Goal: Transaction & Acquisition: Purchase product/service

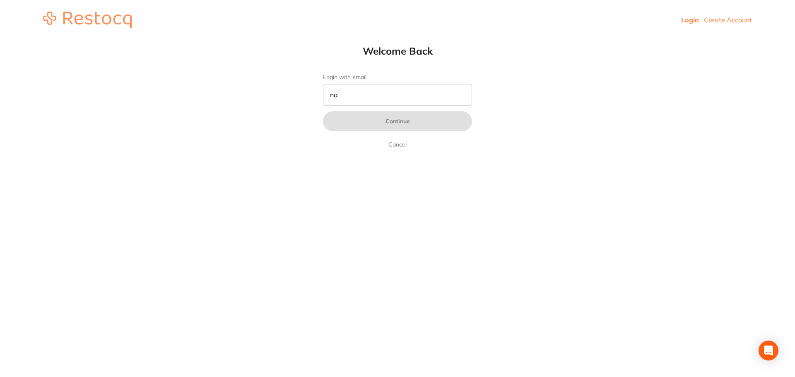
type input "n"
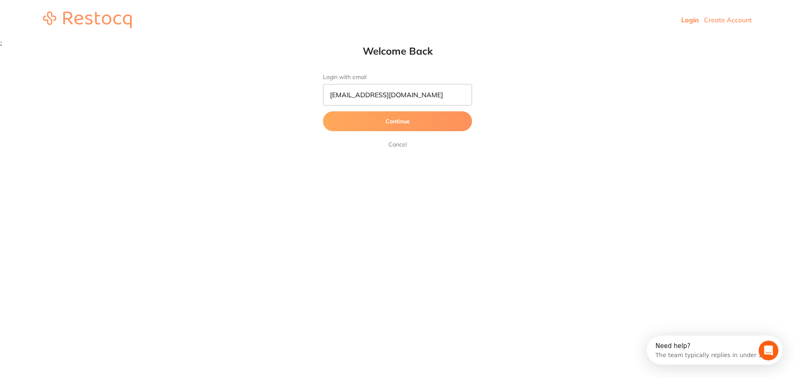
type input "[EMAIL_ADDRESS][DOMAIN_NAME]"
click at [323, 111] on button "Continue" at bounding box center [397, 121] width 149 height 20
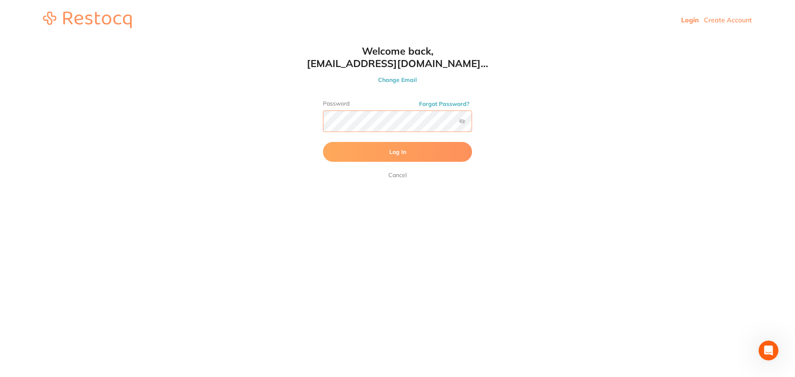
click at [323, 142] on button "Log In" at bounding box center [397, 152] width 149 height 20
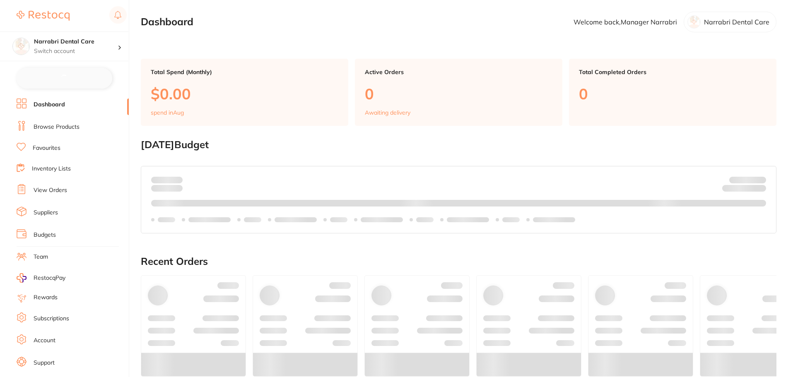
checkbox input "false"
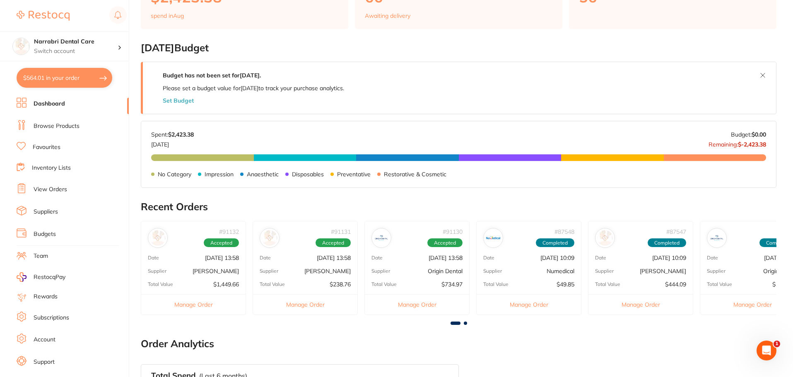
scroll to position [83, 0]
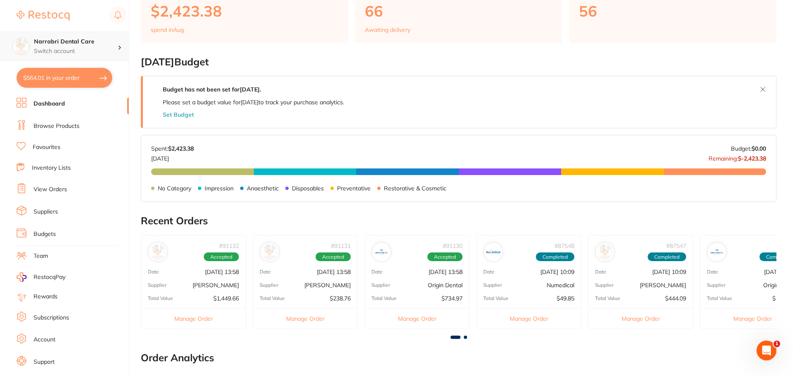
click at [109, 48] on p "Switch account" at bounding box center [76, 51] width 84 height 8
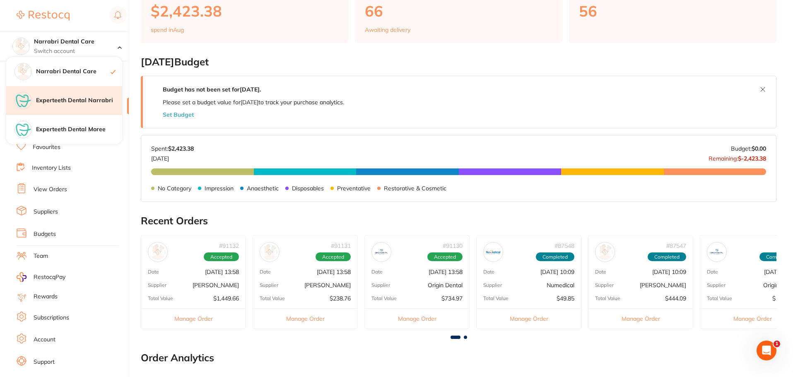
click at [101, 98] on h4 "Experteeth Dental Narrabri" at bounding box center [79, 101] width 86 height 8
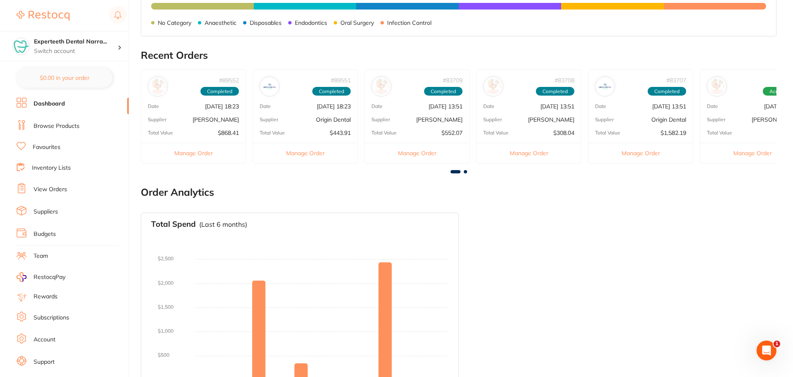
click at [63, 129] on link "Browse Products" at bounding box center [57, 126] width 46 height 8
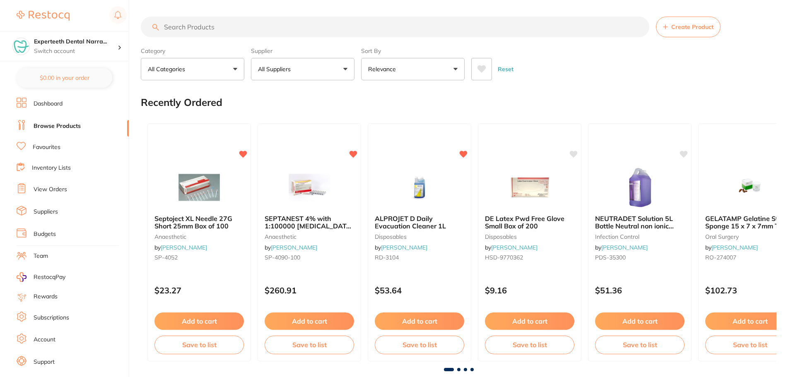
click at [206, 33] on input "search" at bounding box center [395, 27] width 509 height 21
type input "bone wax"
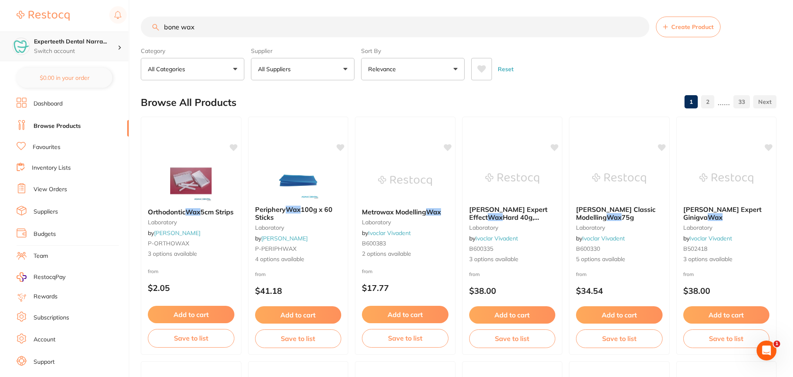
drag, startPoint x: 153, startPoint y: 31, endPoint x: 123, endPoint y: 33, distance: 30.3
click at [123, 33] on div "$564.01 Experteeth Dental Narra... Switch account Narrabri Dental Care Expertee…" at bounding box center [396, 188] width 793 height 377
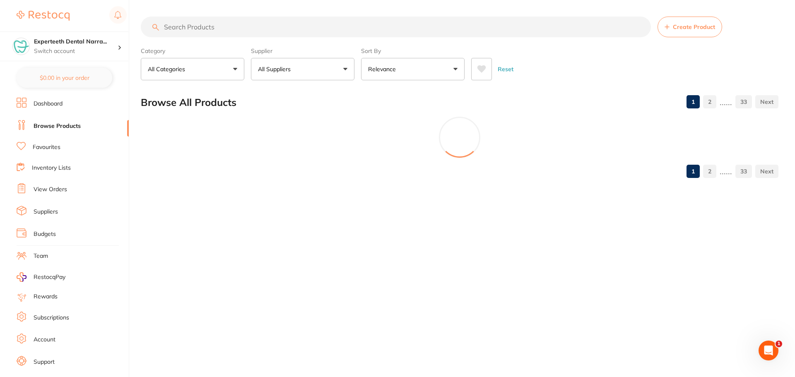
click at [228, 72] on button "All Categories" at bounding box center [193, 69] width 104 height 22
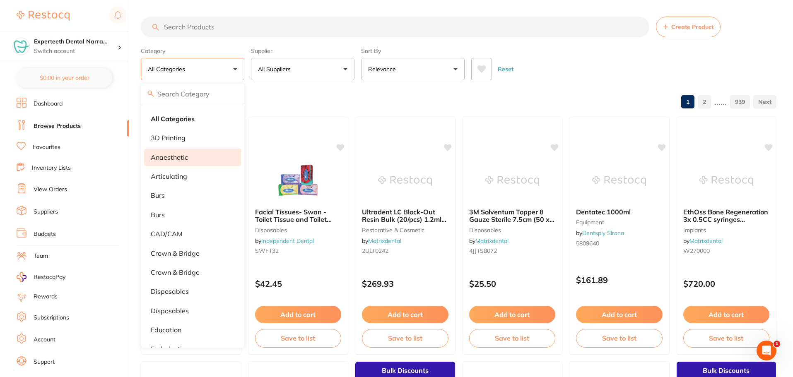
click at [210, 161] on li "anaesthetic" at bounding box center [192, 157] width 97 height 17
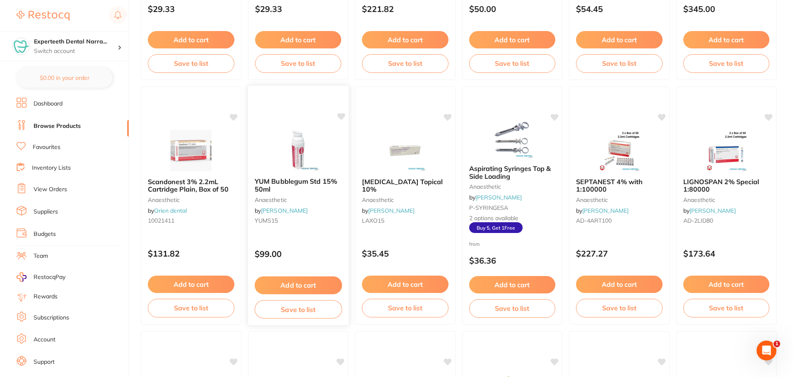
scroll to position [290, 0]
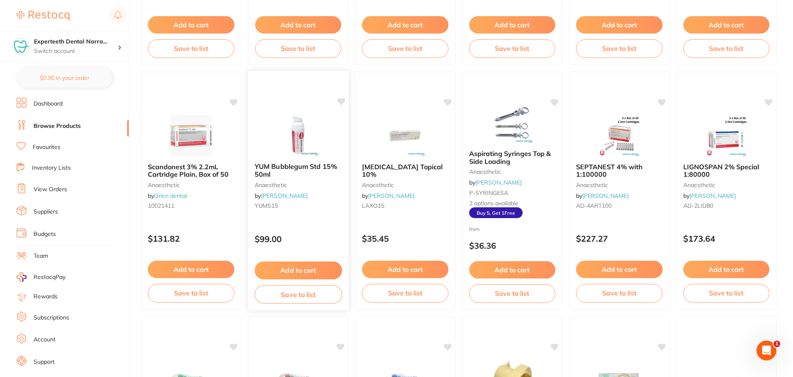
click at [287, 164] on span "YUM Bubblegum Std 15% 50ml" at bounding box center [295, 170] width 82 height 16
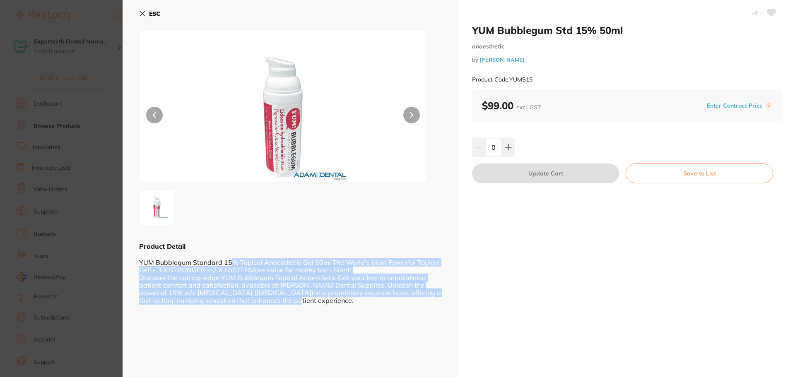
drag, startPoint x: 230, startPoint y: 263, endPoint x: 425, endPoint y: 302, distance: 198.9
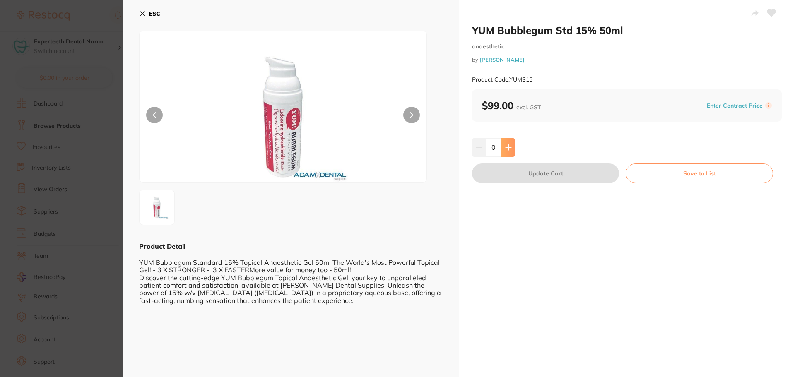
click at [512, 148] on button at bounding box center [509, 147] width 14 height 18
type input "1"
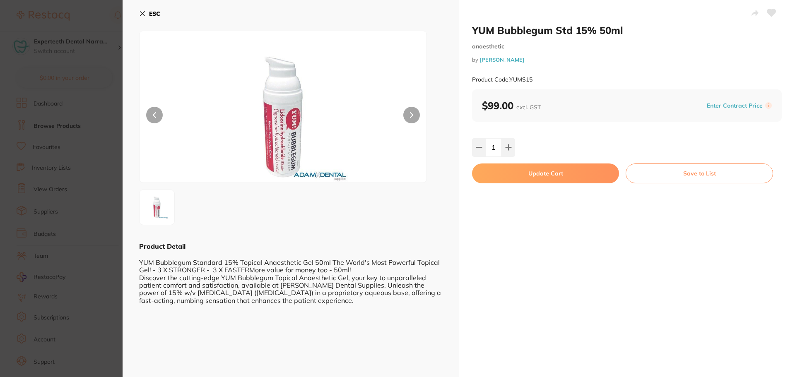
click at [531, 174] on button "Update Cart" at bounding box center [545, 174] width 147 height 20
checkbox input "false"
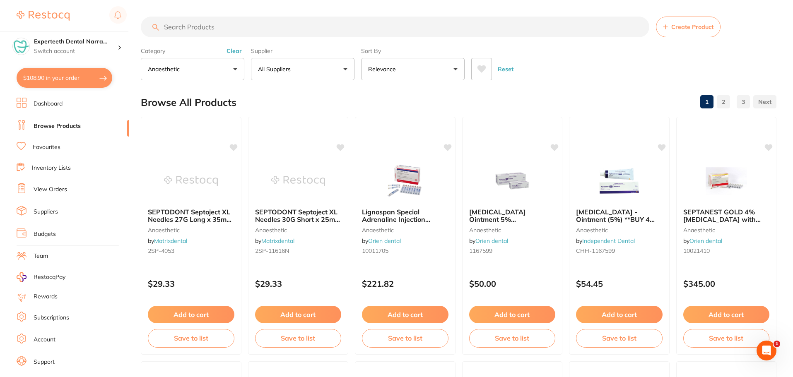
drag, startPoint x: 239, startPoint y: 33, endPoint x: 240, endPoint y: 42, distance: 9.2
click at [239, 33] on input "search" at bounding box center [395, 27] width 509 height 21
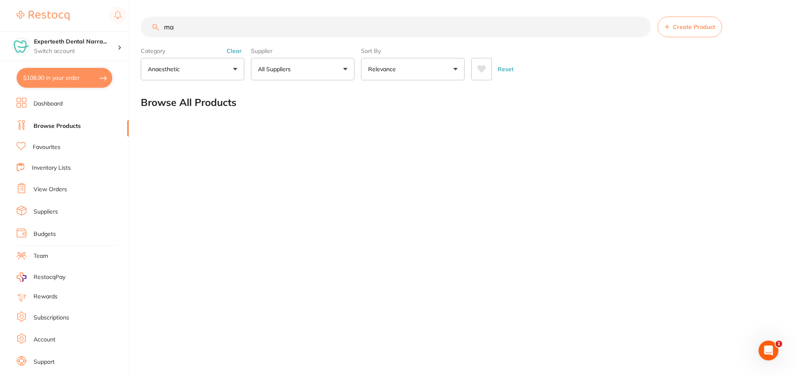
type input "m"
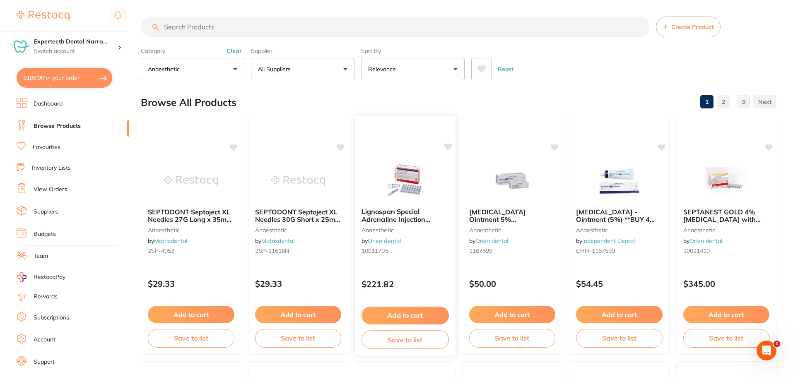
scroll to position [41, 0]
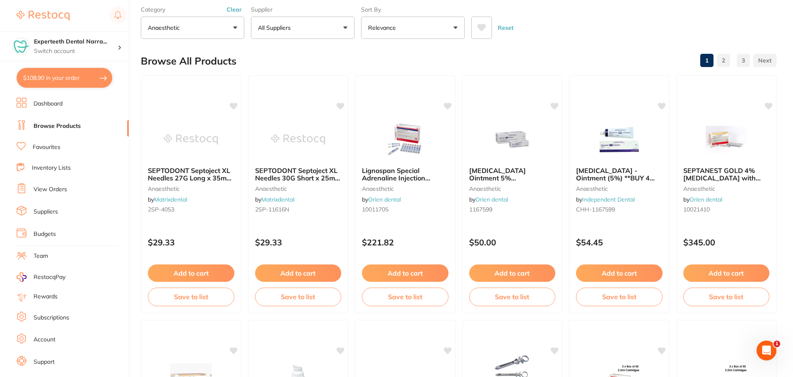
click at [199, 24] on button "anaesthetic" at bounding box center [193, 28] width 104 height 22
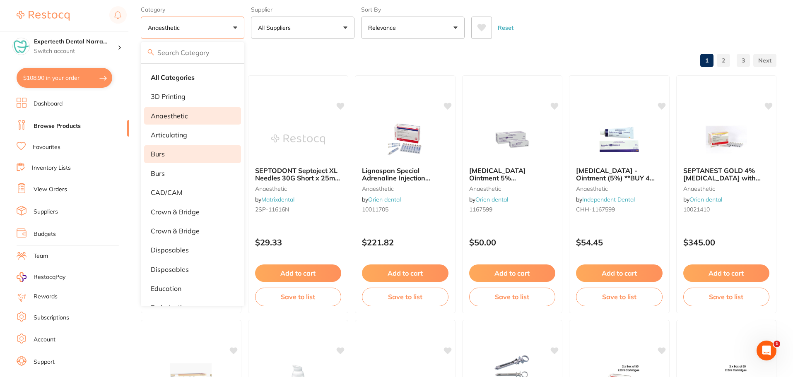
click at [208, 160] on li "burs" at bounding box center [192, 153] width 97 height 17
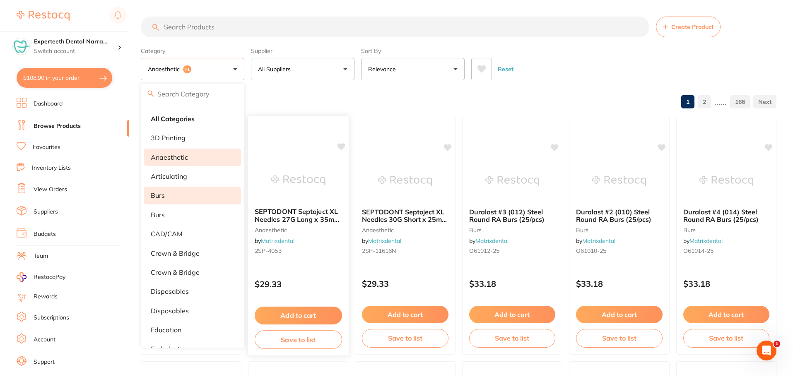
scroll to position [0, 0]
click at [190, 157] on li "anaesthetic" at bounding box center [192, 157] width 97 height 17
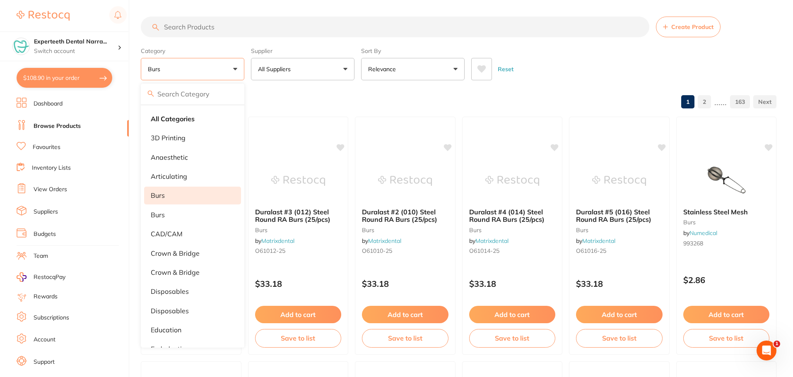
click at [187, 190] on li "burs" at bounding box center [192, 195] width 97 height 17
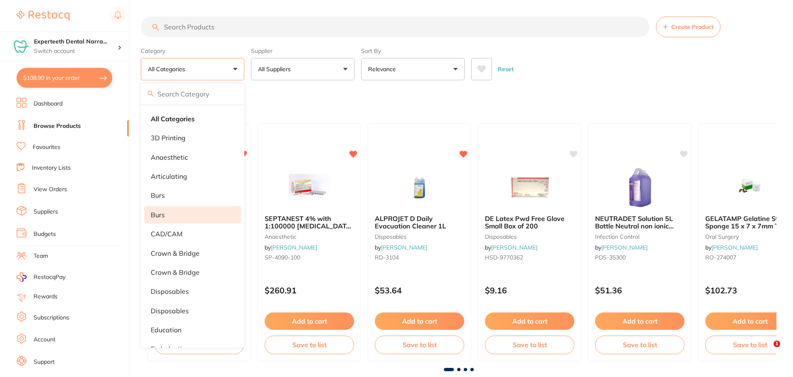
click at [180, 217] on li "Burs" at bounding box center [192, 214] width 97 height 17
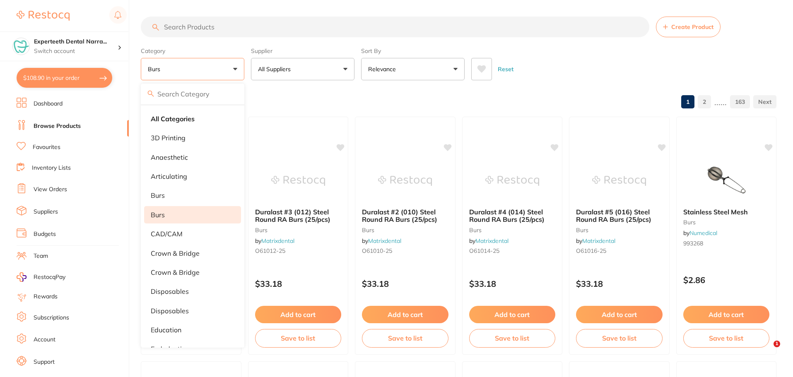
click at [206, 217] on li "Burs" at bounding box center [192, 214] width 97 height 17
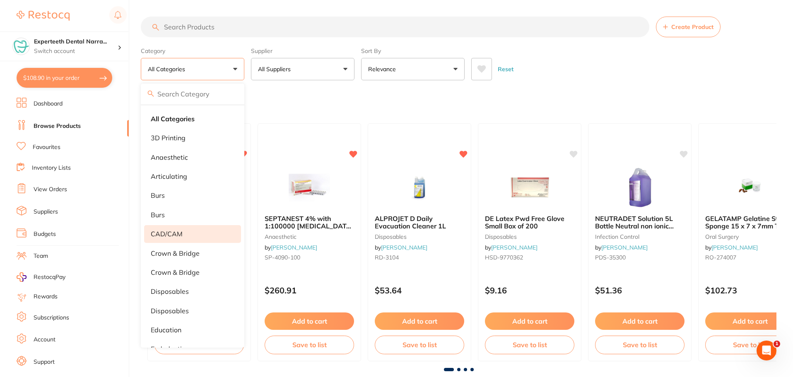
click at [200, 229] on li "CAD/CAM" at bounding box center [192, 233] width 97 height 17
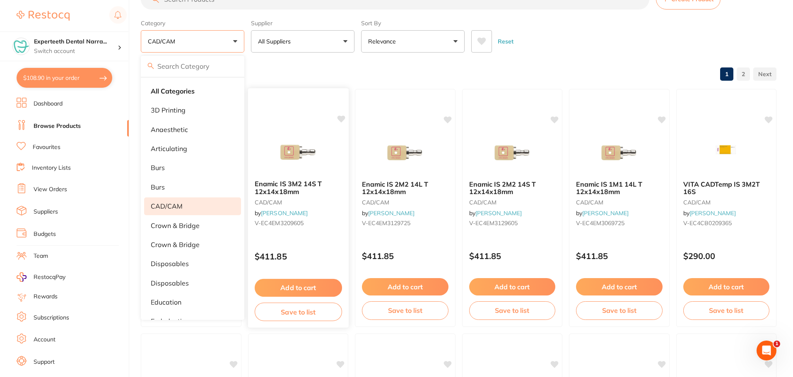
scroll to position [41, 0]
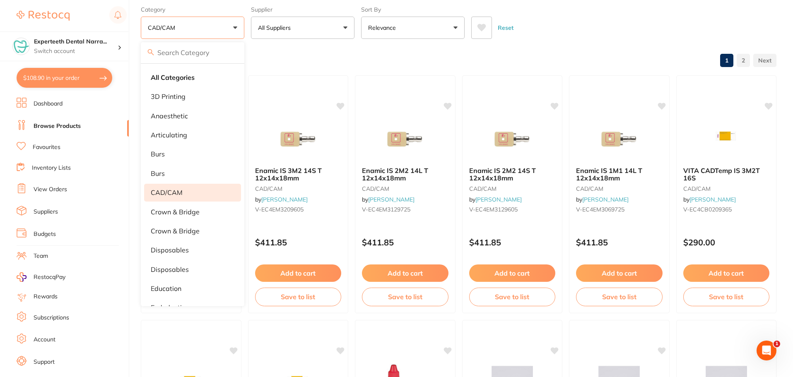
click at [217, 26] on button "CAD/CAM" at bounding box center [193, 28] width 104 height 22
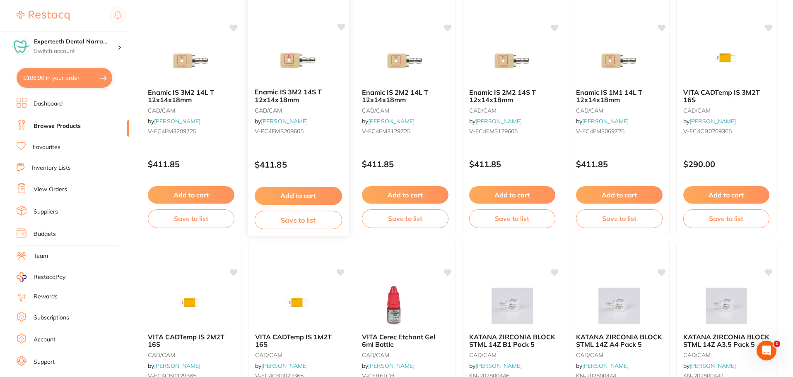
scroll to position [0, 0]
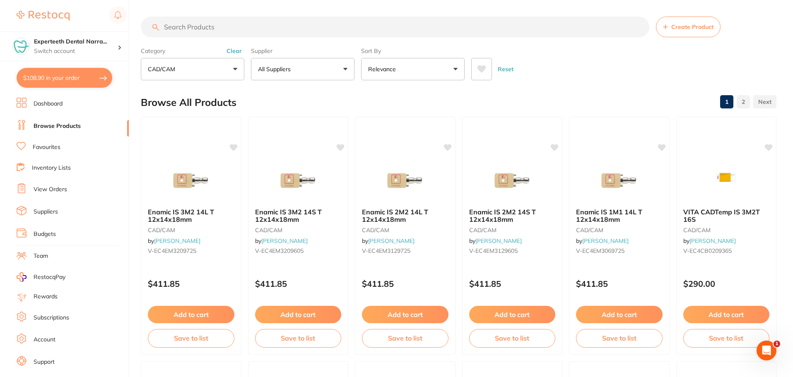
drag, startPoint x: 207, startPoint y: 75, endPoint x: 202, endPoint y: 89, distance: 15.1
click at [207, 75] on button "CAD/CAM" at bounding box center [193, 69] width 104 height 22
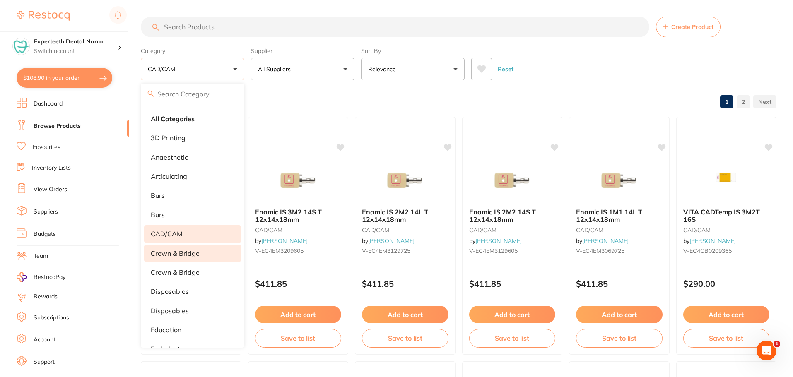
click at [184, 257] on p "crown & bridge" at bounding box center [175, 253] width 49 height 7
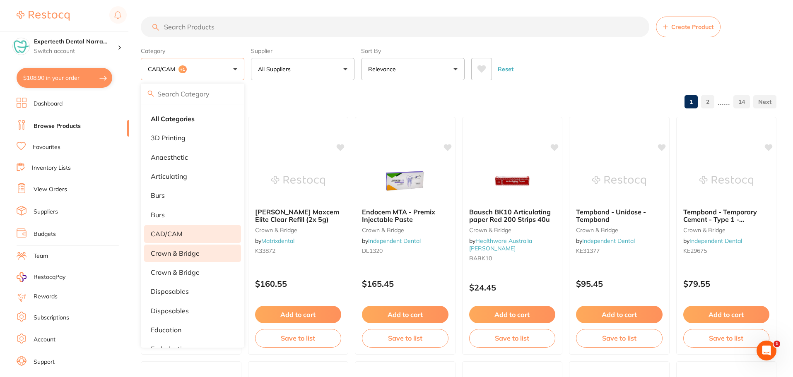
click at [184, 235] on li "CAD/CAM" at bounding box center [192, 233] width 97 height 17
click at [338, 101] on div "Browse All Products 1 2 ...... 12" at bounding box center [459, 103] width 636 height 28
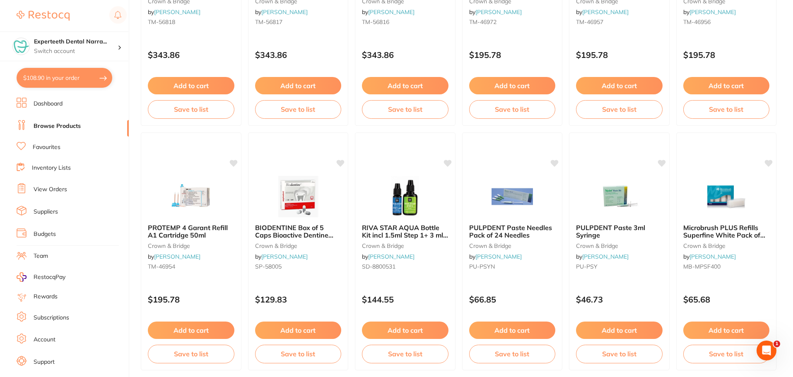
scroll to position [1946, 0]
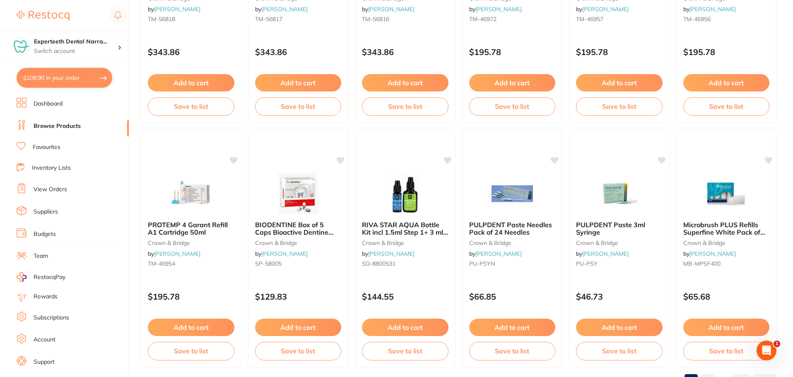
drag, startPoint x: 293, startPoint y: 232, endPoint x: 456, endPoint y: 128, distance: 193.6
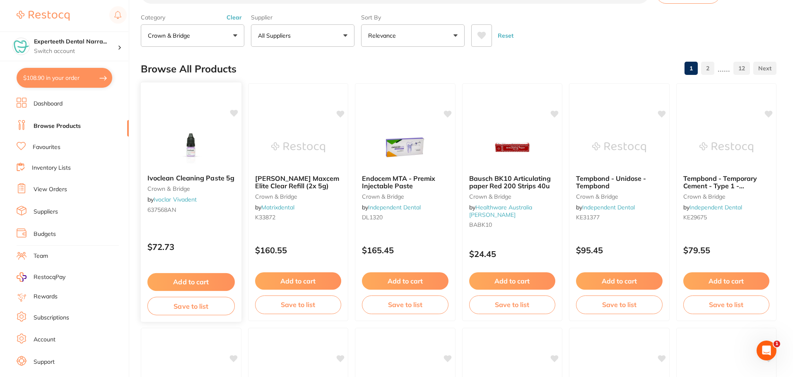
scroll to position [0, 0]
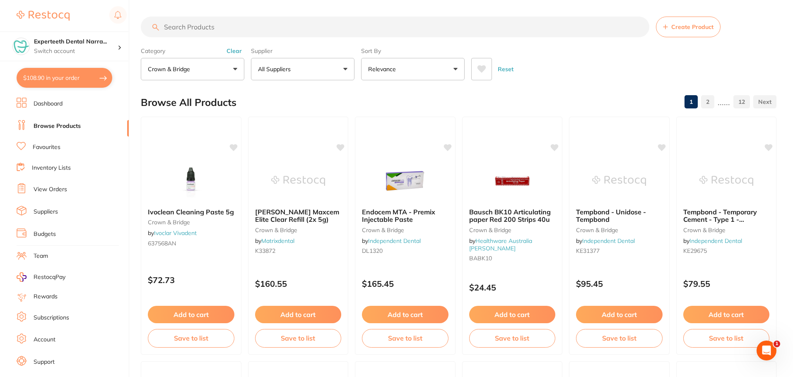
click at [195, 68] on span at bounding box center [194, 69] width 3 height 3
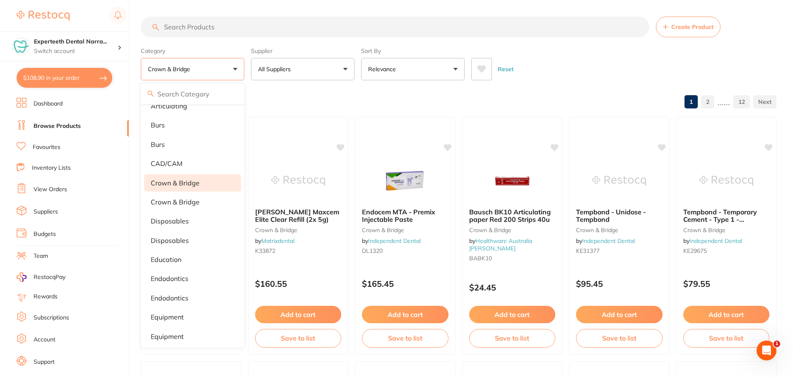
scroll to position [83, 0]
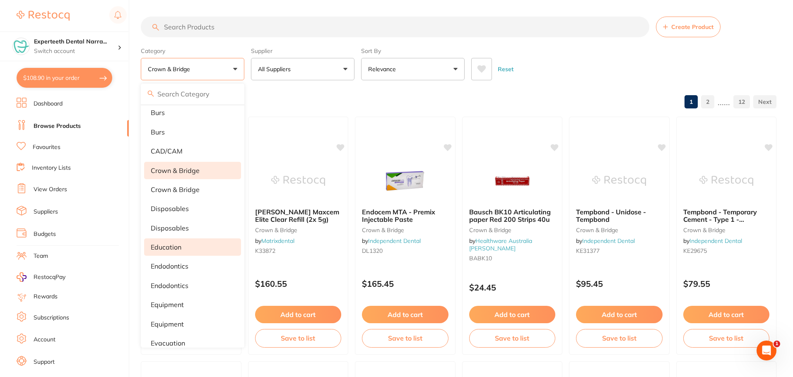
click at [193, 254] on li "education" at bounding box center [192, 247] width 97 height 17
click at [191, 175] on li "crown & bridge" at bounding box center [192, 170] width 97 height 17
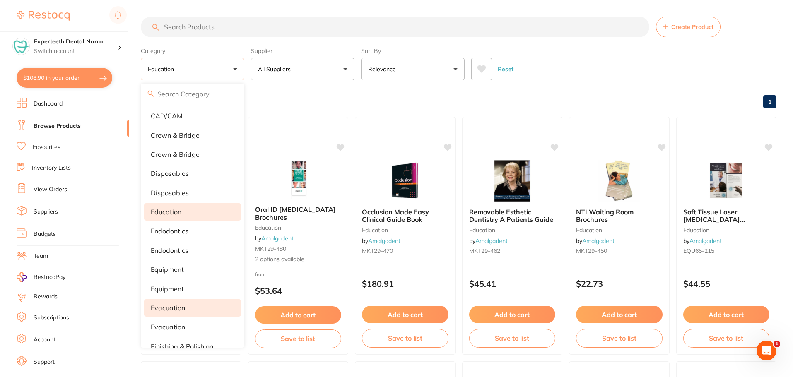
scroll to position [166, 0]
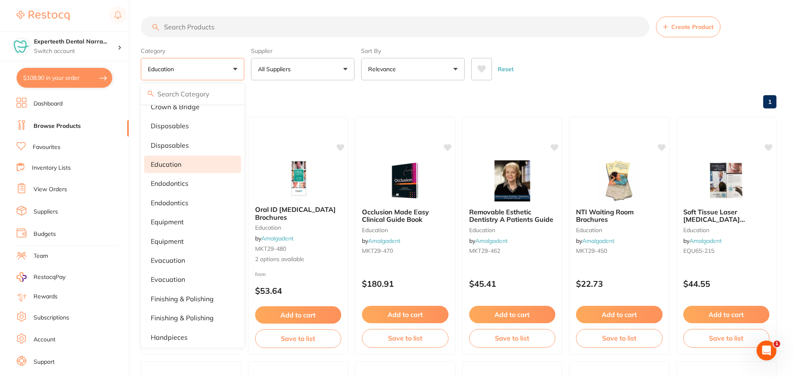
click at [176, 163] on p "education" at bounding box center [166, 164] width 31 height 7
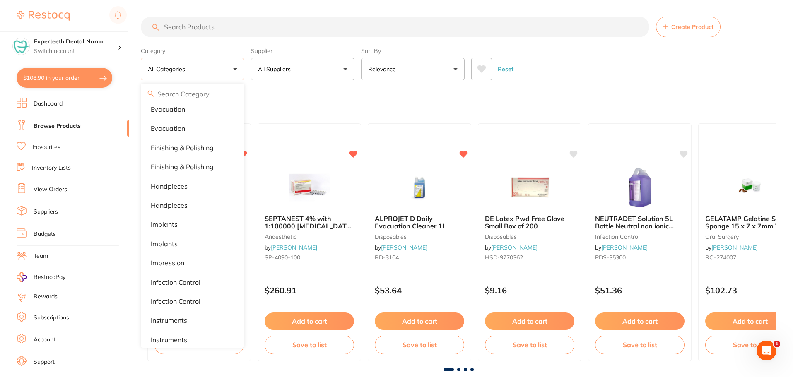
scroll to position [331, 0]
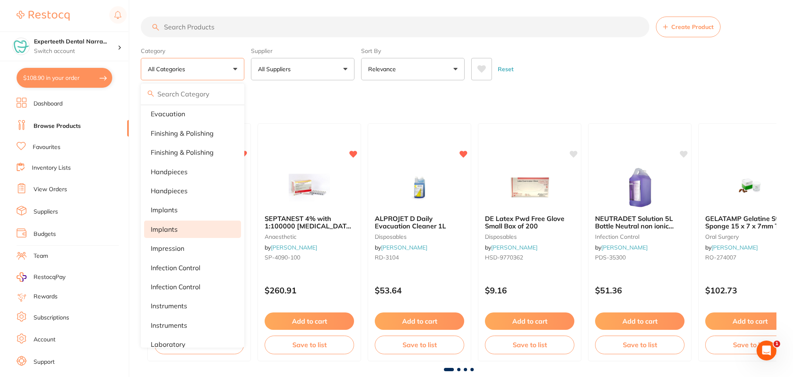
click at [180, 234] on li "Implants" at bounding box center [192, 229] width 97 height 17
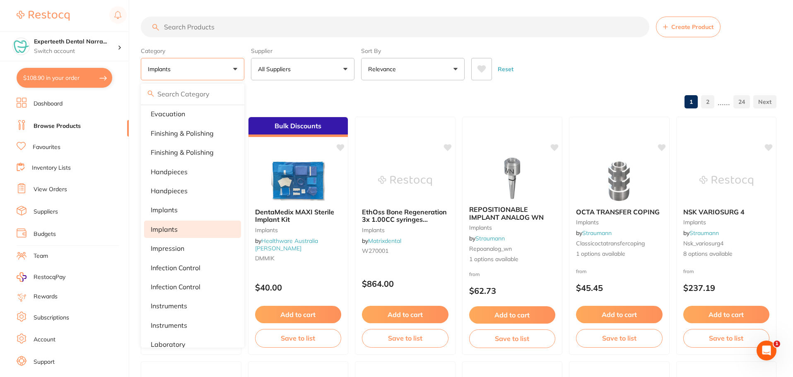
scroll to position [0, 0]
click at [300, 101] on div "Browse All Products 1 2 ...... 24" at bounding box center [459, 103] width 636 height 28
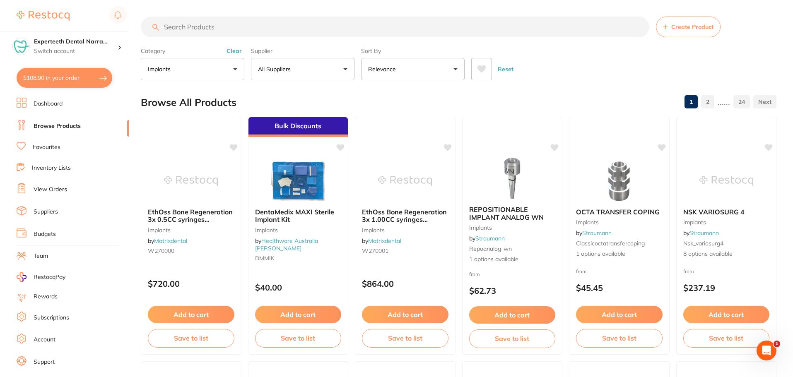
click at [208, 62] on button "Implants" at bounding box center [193, 69] width 104 height 22
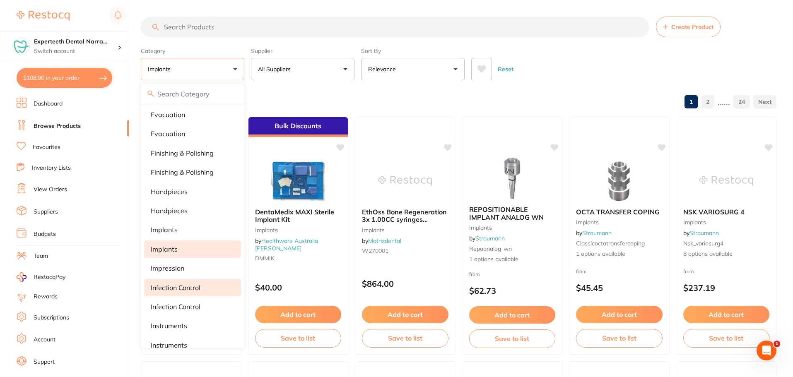
scroll to position [359, 0]
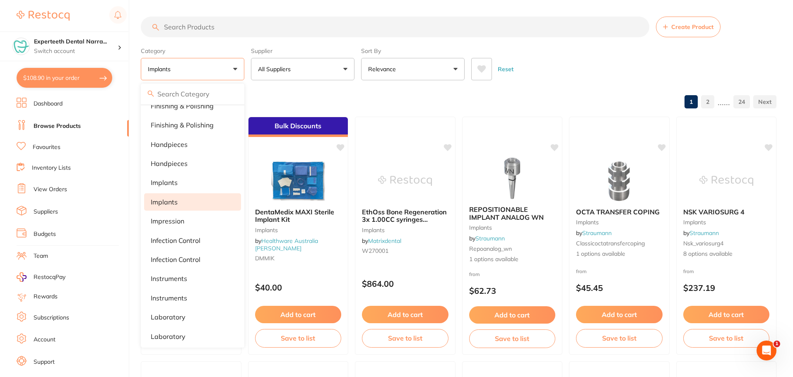
click at [188, 204] on li "Implants" at bounding box center [192, 201] width 97 height 17
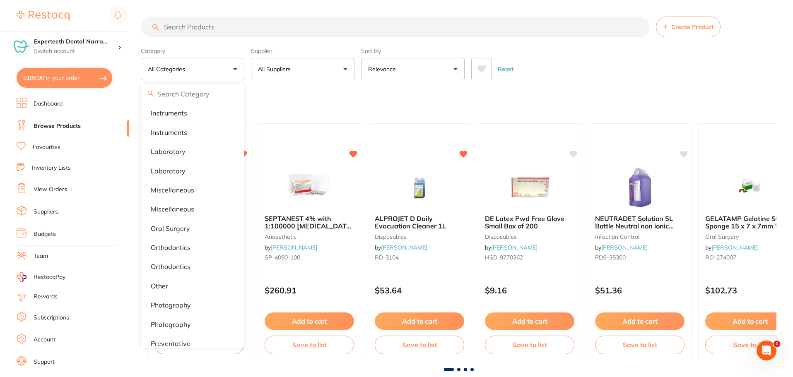
scroll to position [566, 0]
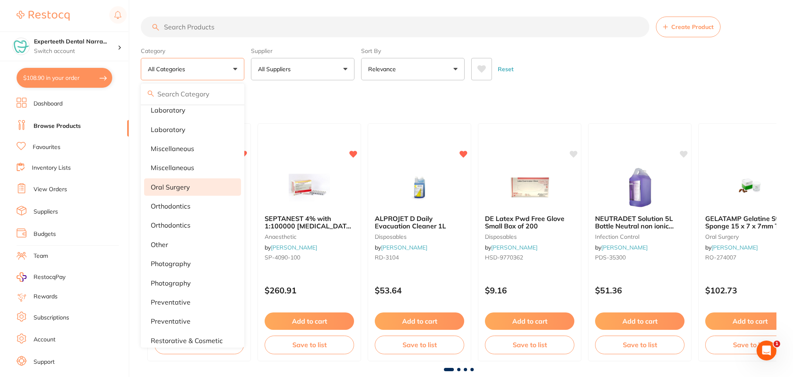
click at [202, 192] on li "oral surgery" at bounding box center [192, 187] width 97 height 17
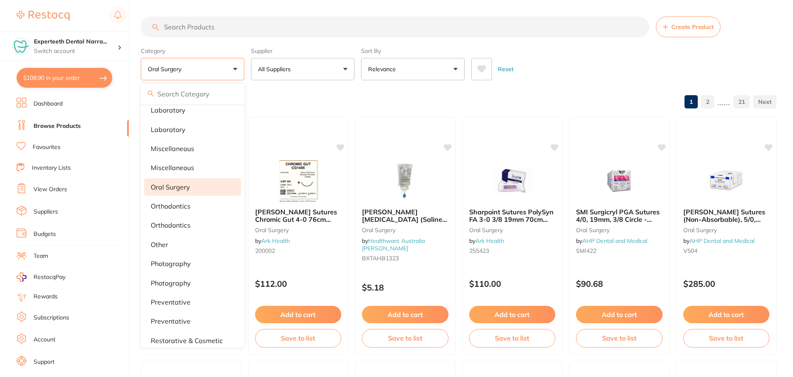
click at [226, 71] on button "oral surgery" at bounding box center [193, 69] width 104 height 22
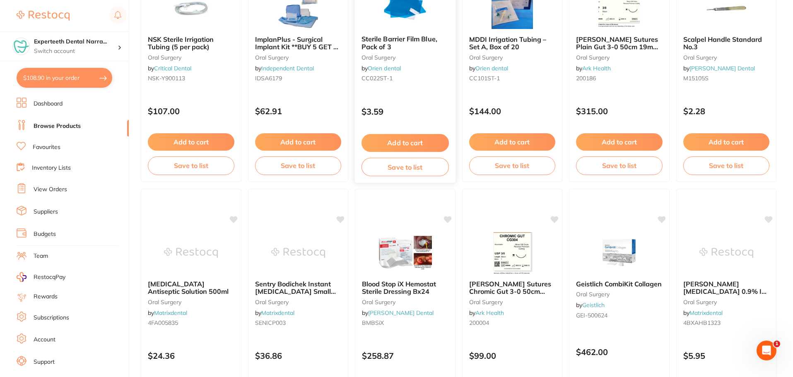
scroll to position [539, 0]
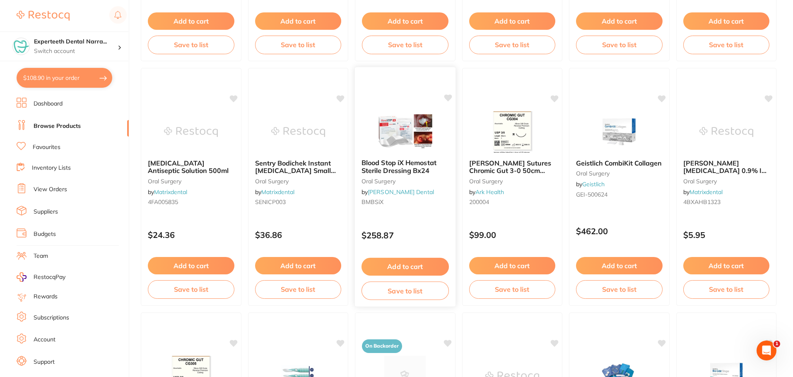
click at [419, 171] on span "Blood Stop iX Hemostat Sterile Dressing Bx24" at bounding box center [399, 167] width 75 height 16
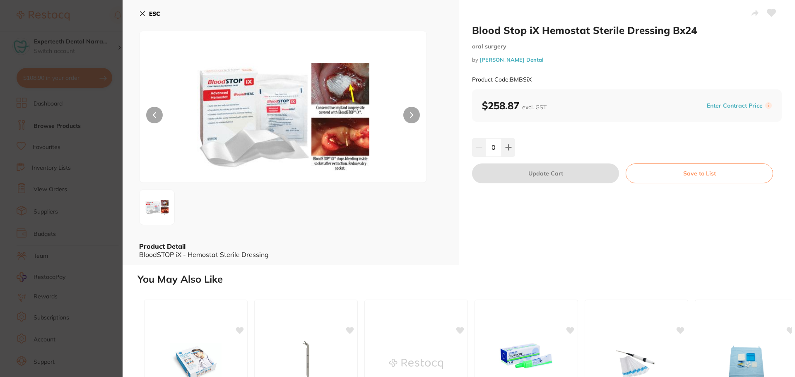
click at [81, 198] on section "Blood Stop iX Hemostat Sterile Dressing Bx24 [MEDICAL_DATA] by [PERSON_NAME] De…" at bounding box center [397, 188] width 795 height 377
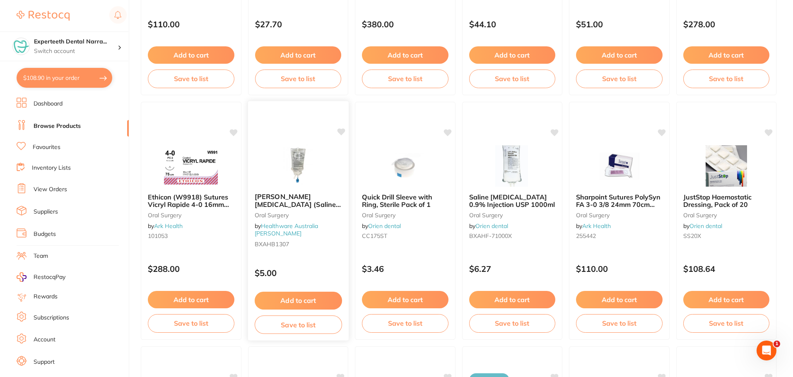
scroll to position [1119, 0]
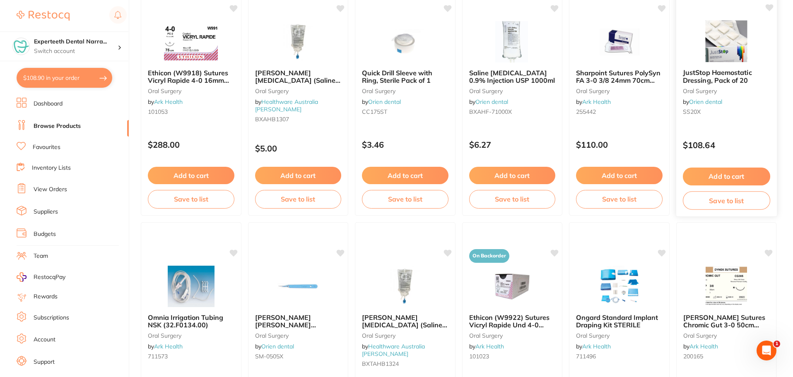
click at [734, 75] on span "JustStop Haemostatic Dressing, Pack of 20" at bounding box center [717, 76] width 69 height 16
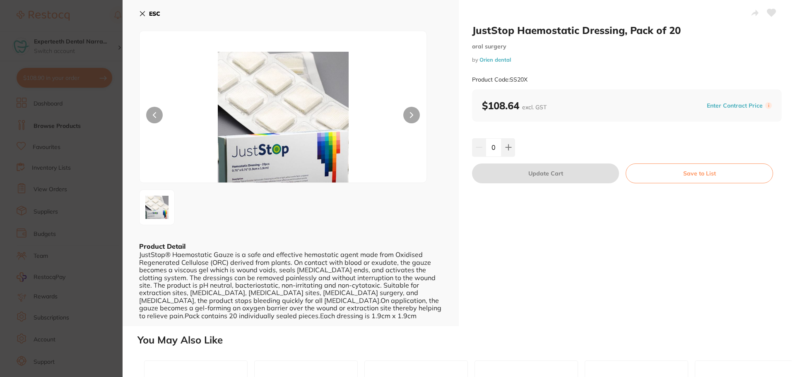
click at [414, 114] on button at bounding box center [411, 115] width 17 height 17
click at [63, 184] on section "JustStop Haemostatic Dressing, Pack of 20 [MEDICAL_DATA] by Orien dental Produc…" at bounding box center [397, 188] width 795 height 377
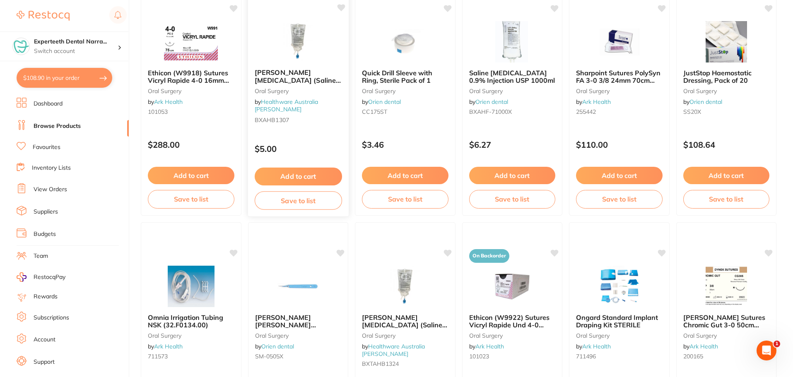
click at [306, 75] on span "[PERSON_NAME] [MEDICAL_DATA] (Saline) 0.9% For Irrigation Bag - 100ml" at bounding box center [297, 83] width 86 height 31
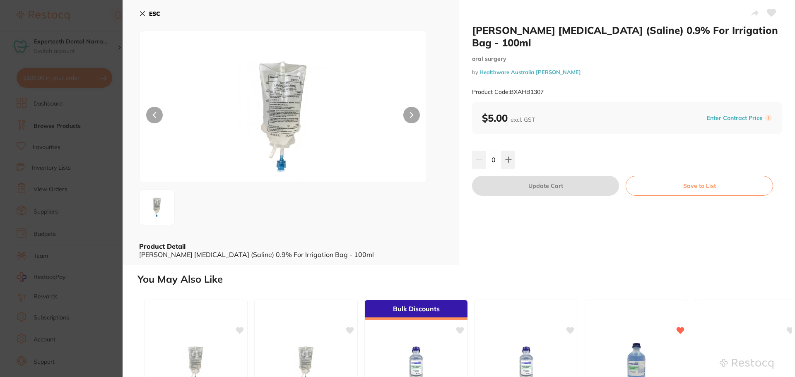
click at [162, 14] on div "ESC" at bounding box center [290, 19] width 303 height 24
click at [160, 13] on b "ESC" at bounding box center [154, 13] width 11 height 7
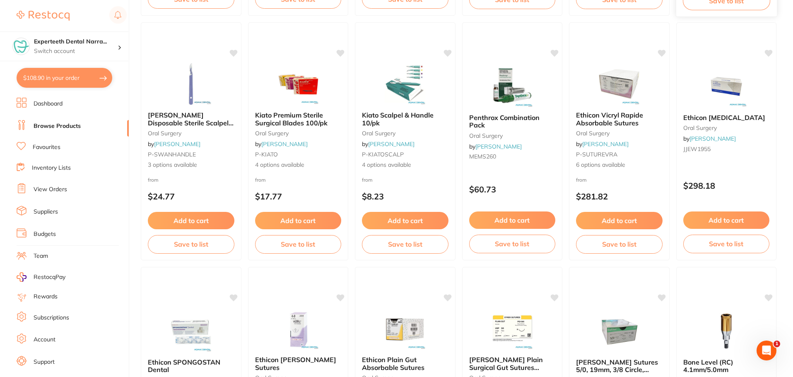
scroll to position [1823, 0]
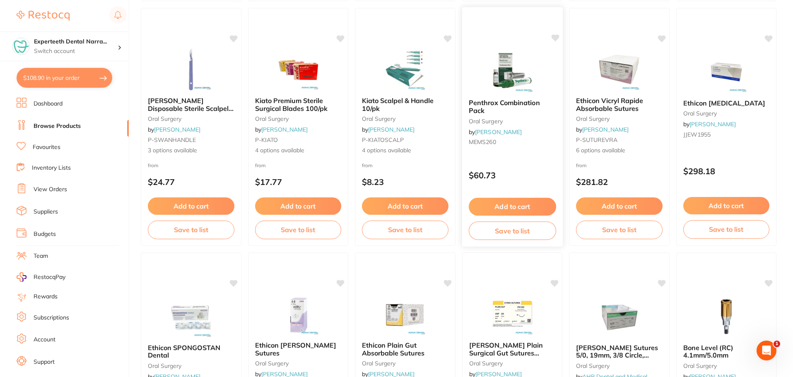
click at [536, 117] on div "Penthrox Combination Pack [MEDICAL_DATA] by [PERSON_NAME] MEMS260" at bounding box center [512, 123] width 101 height 63
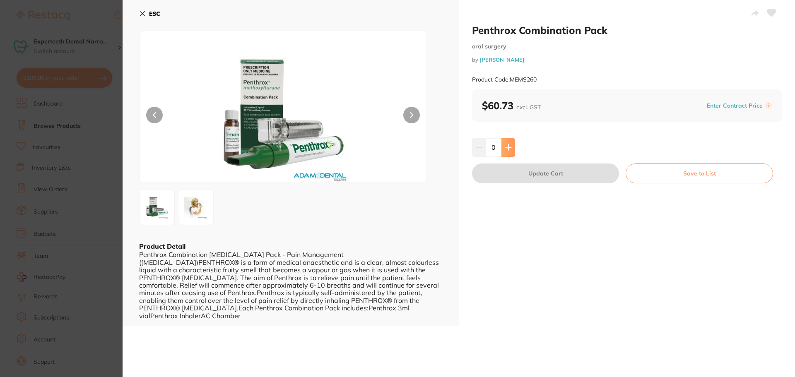
click at [510, 150] on icon at bounding box center [508, 147] width 7 height 7
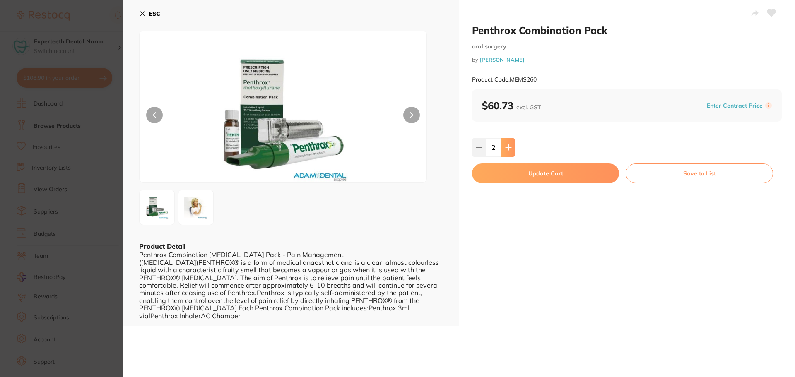
click at [510, 150] on icon at bounding box center [508, 147] width 7 height 7
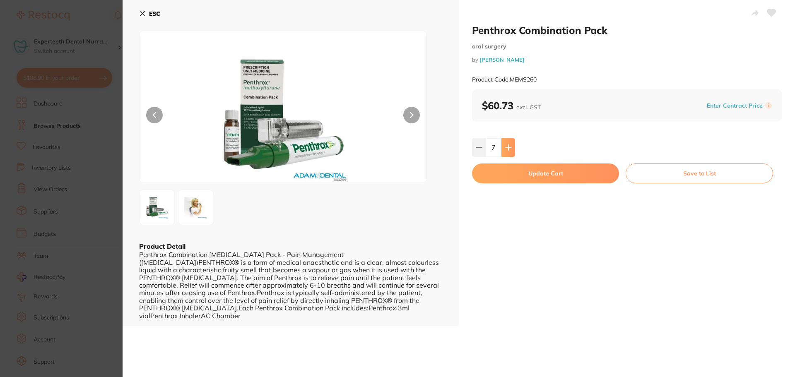
click at [510, 150] on icon at bounding box center [508, 147] width 7 height 7
click at [480, 145] on icon at bounding box center [479, 147] width 7 height 7
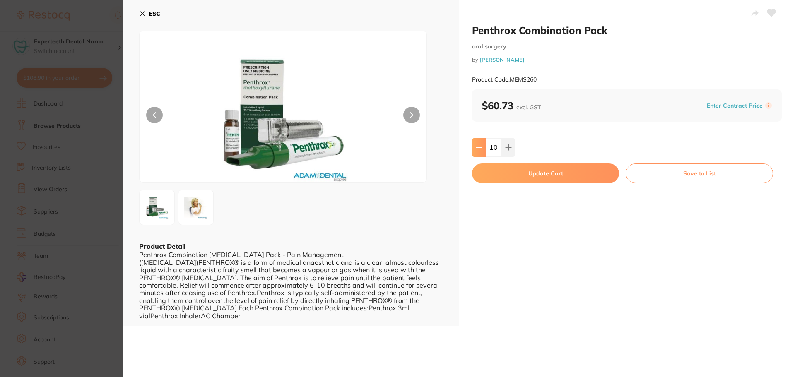
click at [480, 145] on icon at bounding box center [479, 147] width 7 height 7
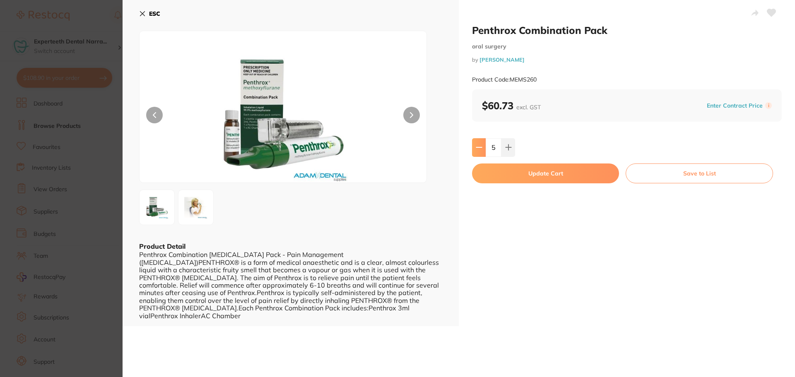
click at [480, 145] on icon at bounding box center [479, 147] width 7 height 7
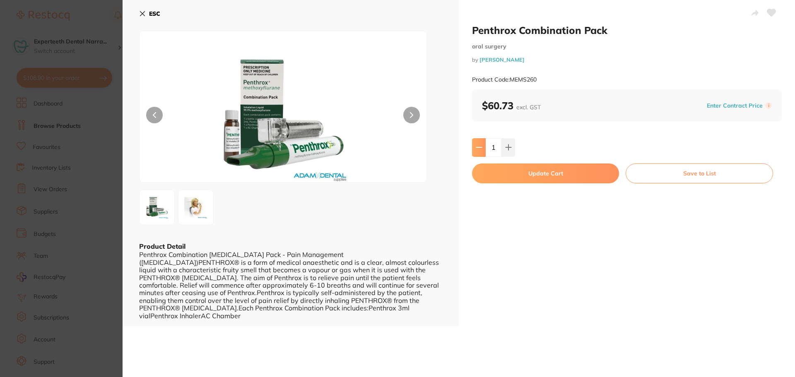
type input "0"
click at [140, 17] on button "ESC" at bounding box center [149, 14] width 21 height 14
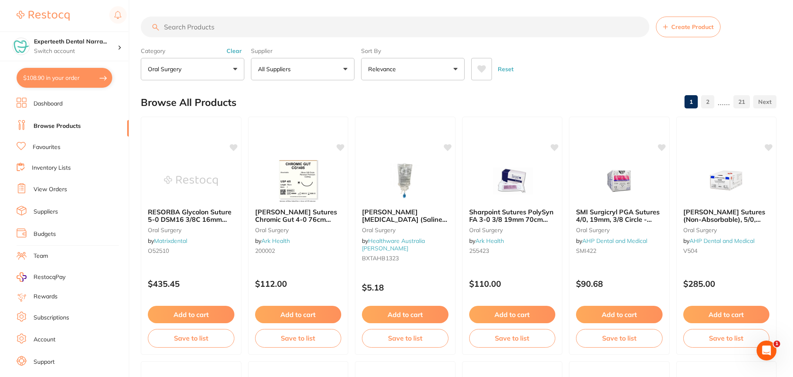
click at [434, 68] on button "Relevance" at bounding box center [413, 69] width 104 height 22
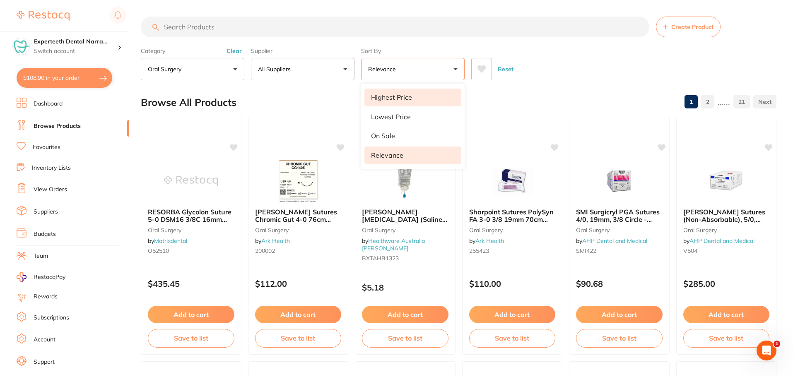
click at [424, 97] on li "Highest Price" at bounding box center [413, 97] width 97 height 17
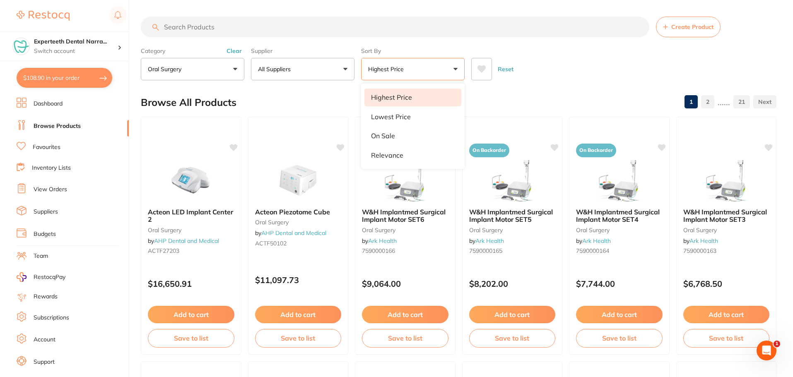
click at [290, 98] on div "Browse All Products 1 2 ...... 21" at bounding box center [459, 103] width 636 height 28
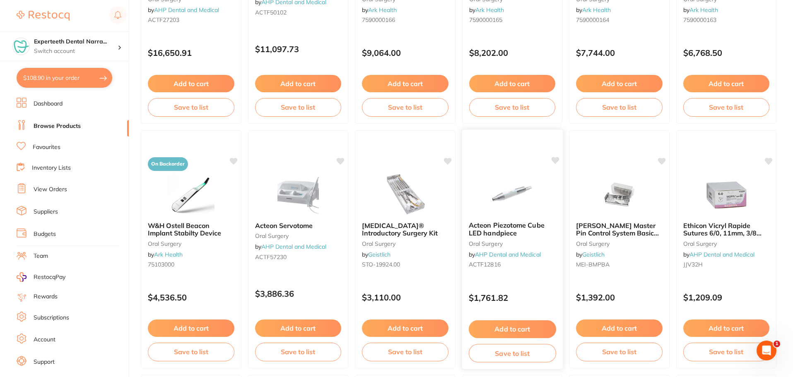
scroll to position [331, 0]
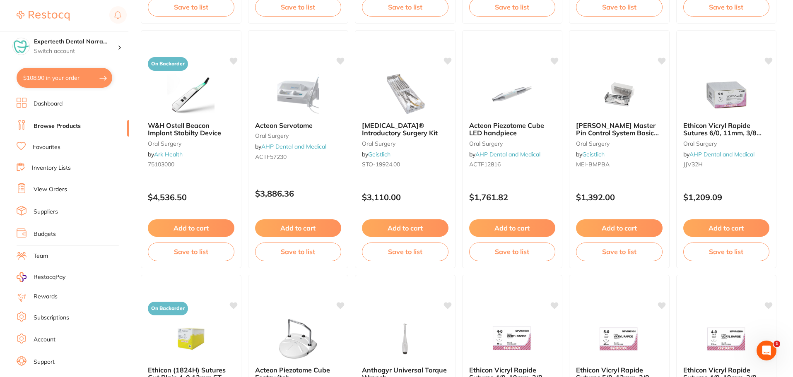
click at [406, 132] on b "[MEDICAL_DATA]® Introductory Surgery Kit" at bounding box center [405, 129] width 87 height 15
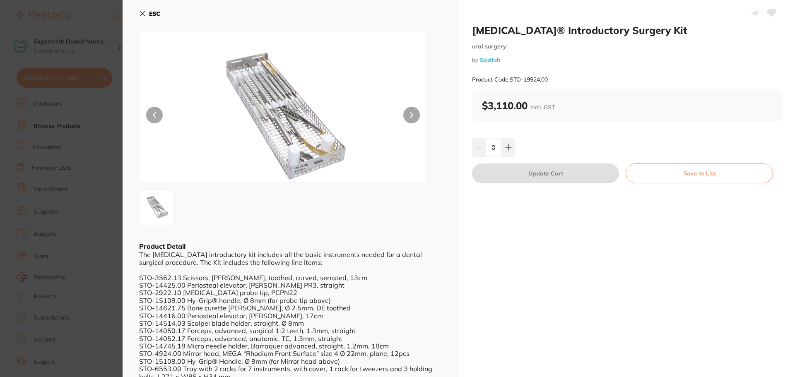
scroll to position [0, 0]
click at [415, 117] on button at bounding box center [411, 115] width 17 height 17
click at [170, 208] on img at bounding box center [157, 208] width 30 height 30
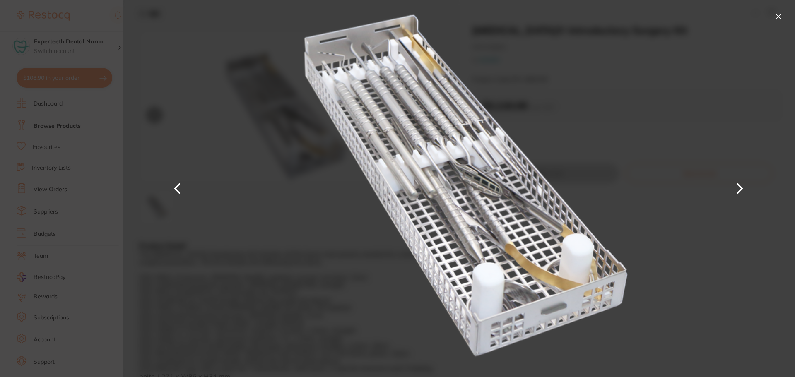
scroll to position [0, 0]
click at [780, 14] on button at bounding box center [778, 16] width 13 height 13
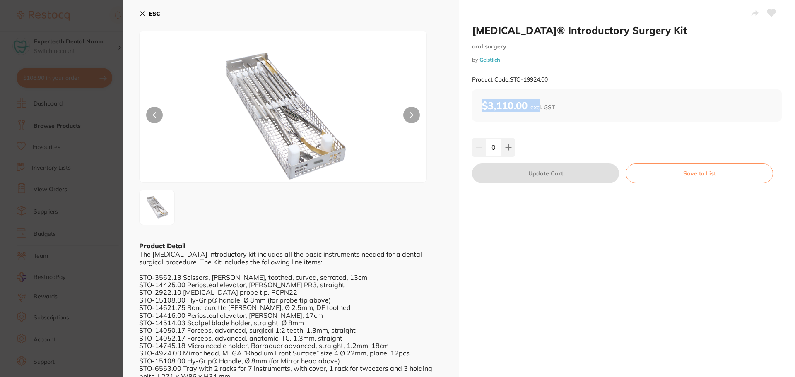
drag, startPoint x: 539, startPoint y: 103, endPoint x: 483, endPoint y: 104, distance: 55.1
click at [483, 104] on b "$3,110.00 excl. GST" at bounding box center [518, 105] width 73 height 12
click at [146, 13] on button "ESC" at bounding box center [149, 14] width 21 height 14
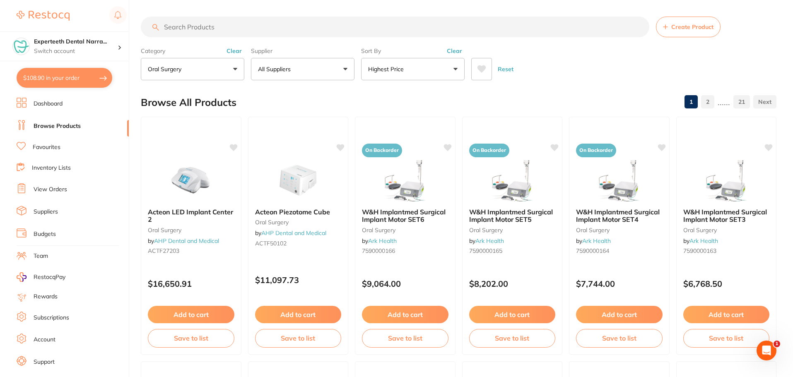
click at [201, 62] on button "oral surgery" at bounding box center [193, 69] width 104 height 22
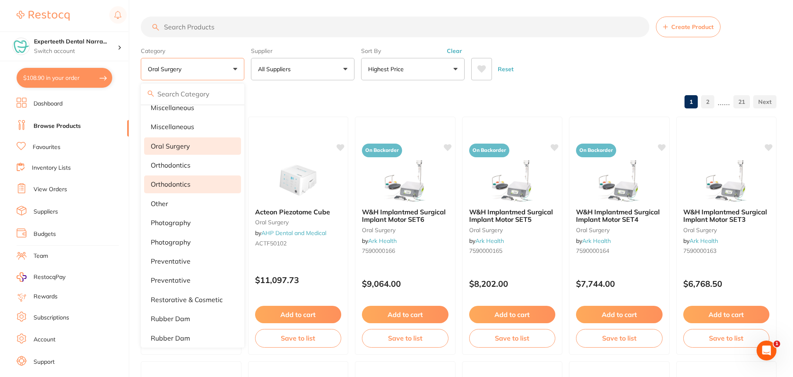
scroll to position [607, 0]
click at [191, 146] on li "oral surgery" at bounding box center [192, 145] width 97 height 17
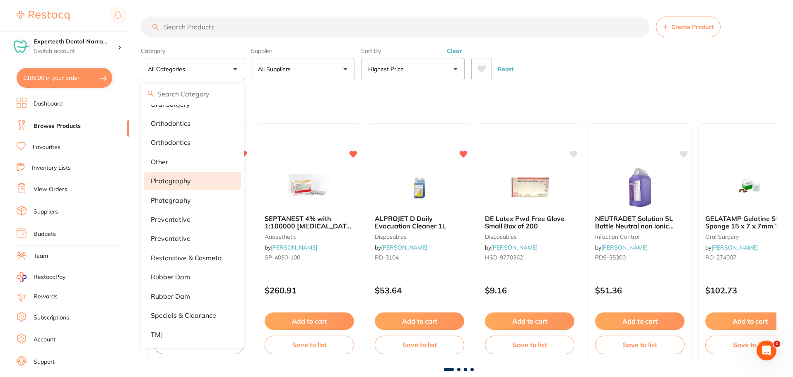
scroll to position [0, 0]
click at [193, 182] on li "photography" at bounding box center [192, 180] width 97 height 17
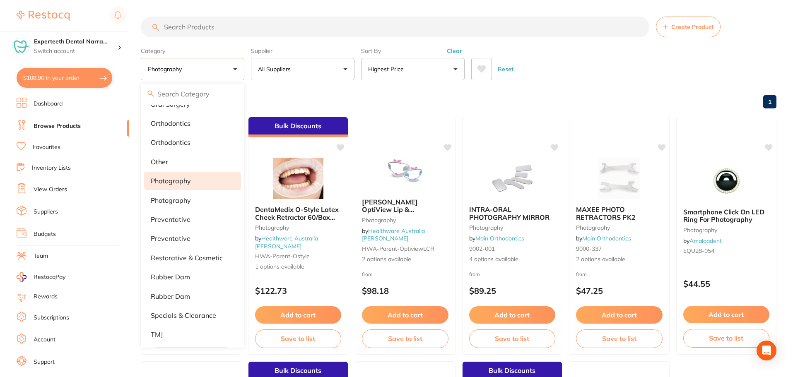
click at [361, 87] on main "Create Product Category photography All Categories 3D Printing anaesthetic arti…" at bounding box center [467, 321] width 652 height 643
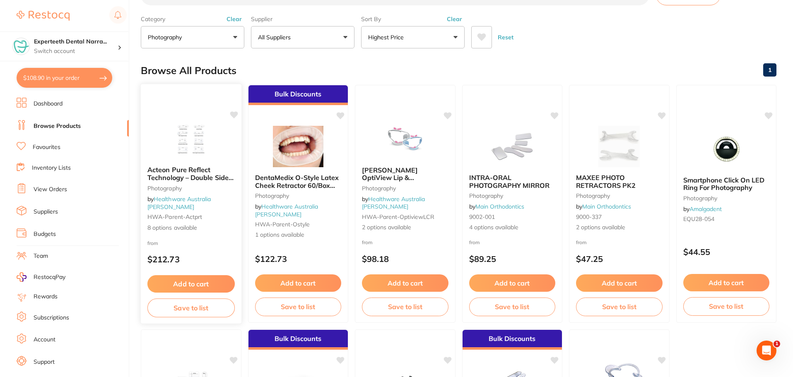
scroll to position [17, 0]
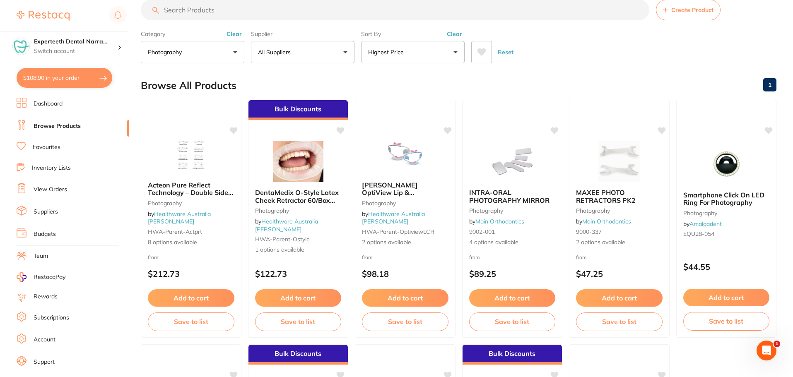
click at [200, 56] on button "photography" at bounding box center [193, 52] width 104 height 22
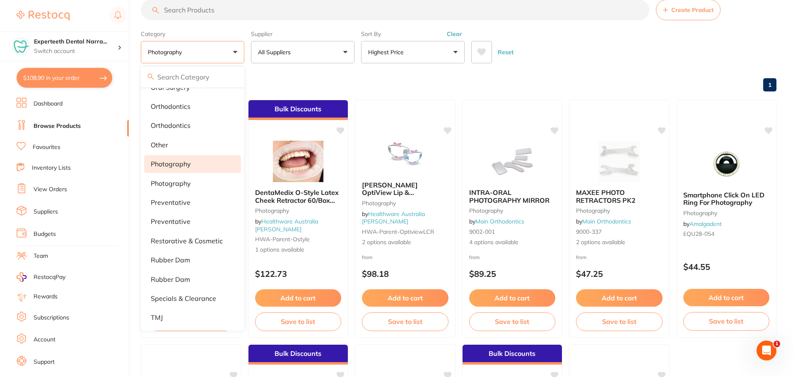
click at [197, 172] on li "photography" at bounding box center [192, 163] width 97 height 17
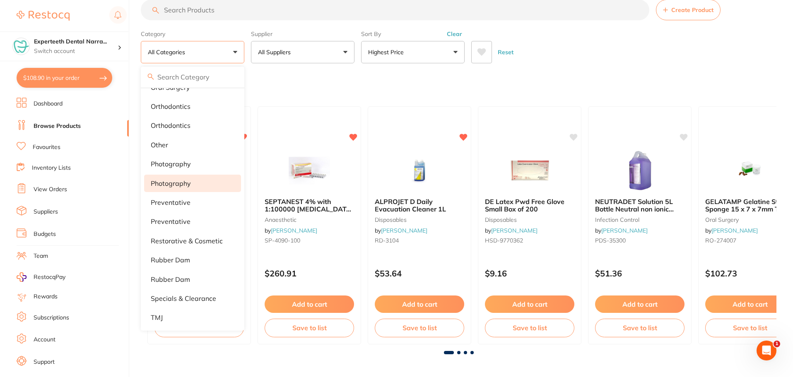
click at [193, 183] on li "Photography" at bounding box center [192, 183] width 97 height 17
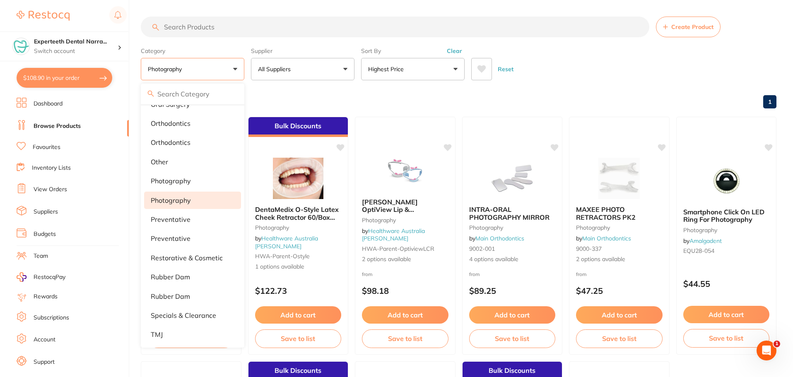
scroll to position [0, 0]
click at [295, 93] on div "Browse All Products 1" at bounding box center [459, 103] width 636 height 28
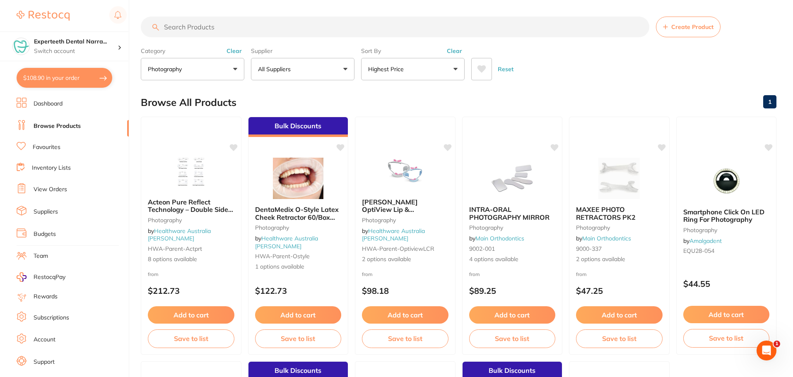
click at [174, 65] on p "Photography" at bounding box center [166, 69] width 37 height 8
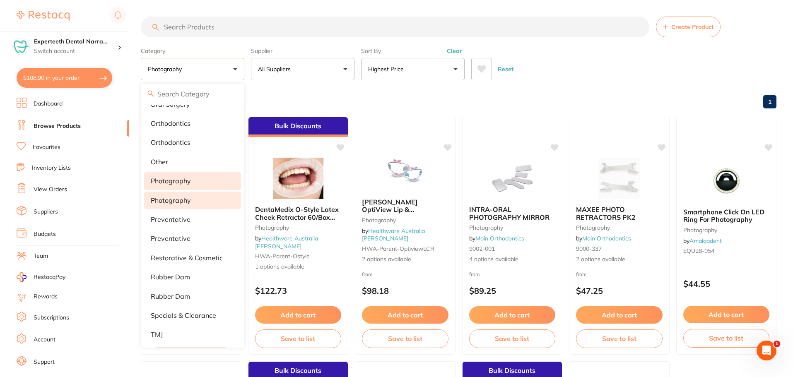
scroll to position [690, 0]
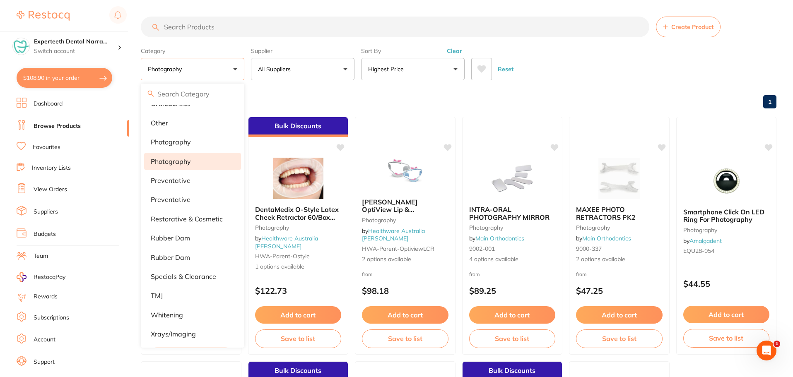
click at [196, 161] on li "Photography" at bounding box center [192, 161] width 97 height 17
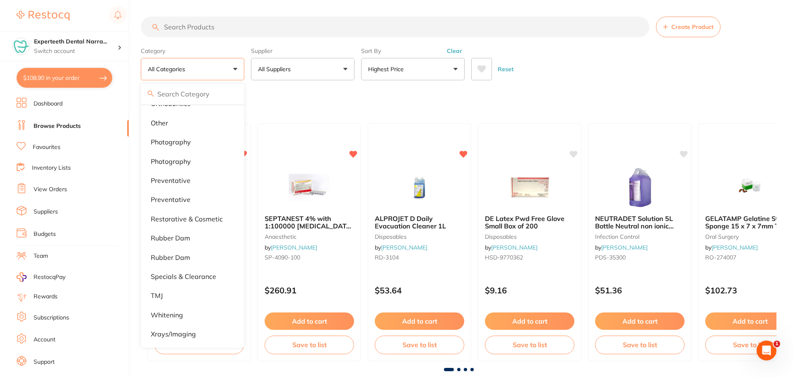
scroll to position [0, 0]
click at [217, 282] on li "specials & clearance" at bounding box center [192, 276] width 97 height 17
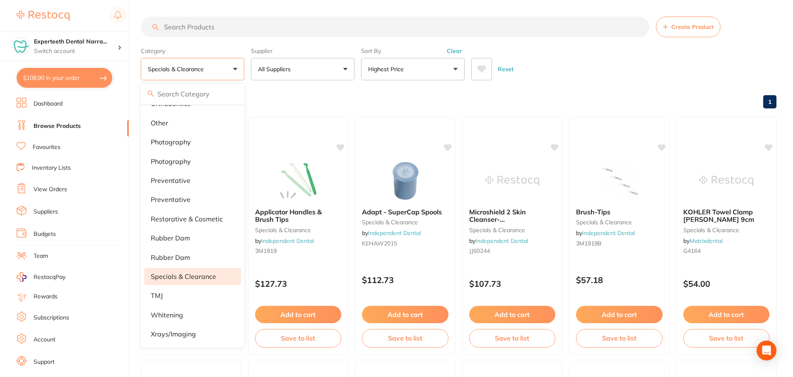
click at [348, 104] on div "Browse All Products 1" at bounding box center [459, 103] width 636 height 28
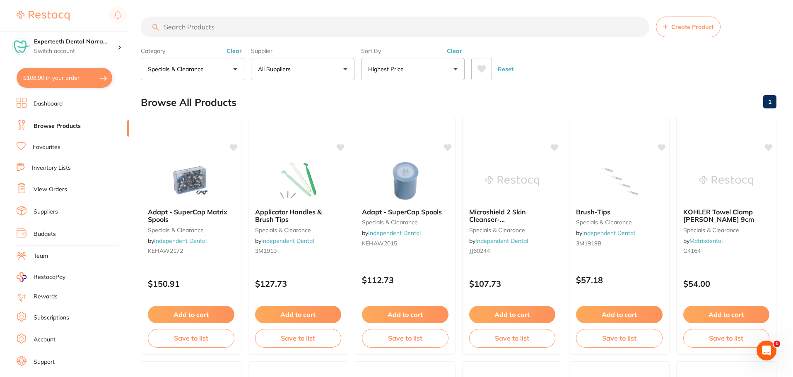
click at [180, 80] on button "specials & clearance" at bounding box center [193, 69] width 104 height 22
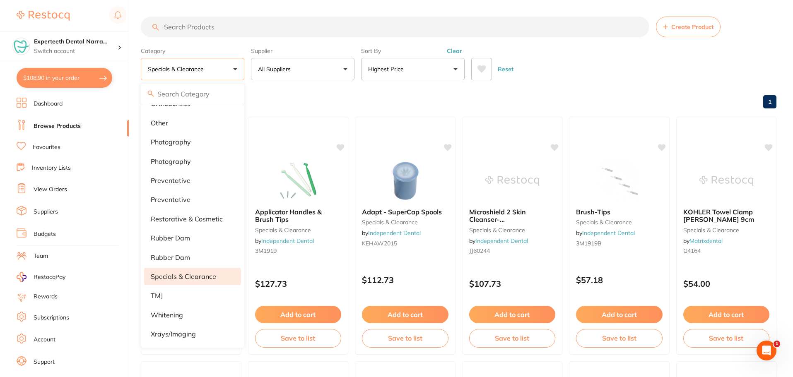
click at [186, 280] on li "specials & clearance" at bounding box center [192, 276] width 97 height 17
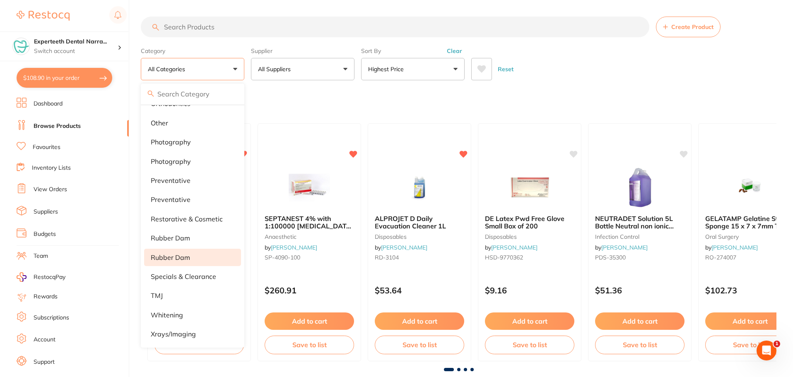
click at [183, 261] on li "Rubber Dam" at bounding box center [192, 257] width 97 height 17
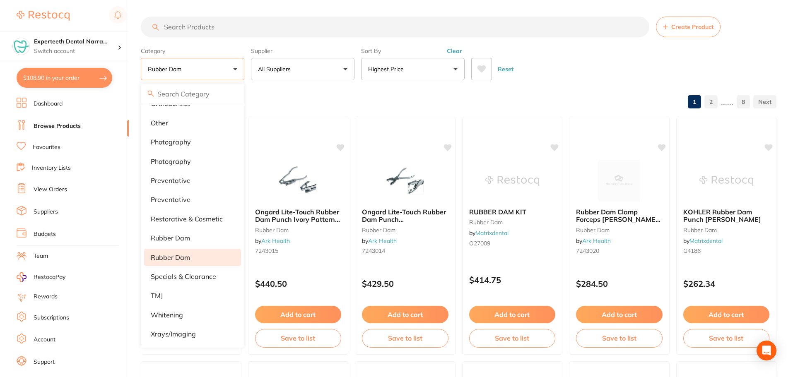
click at [381, 101] on div "Browse All Products 1 2 ...... 8" at bounding box center [459, 103] width 636 height 28
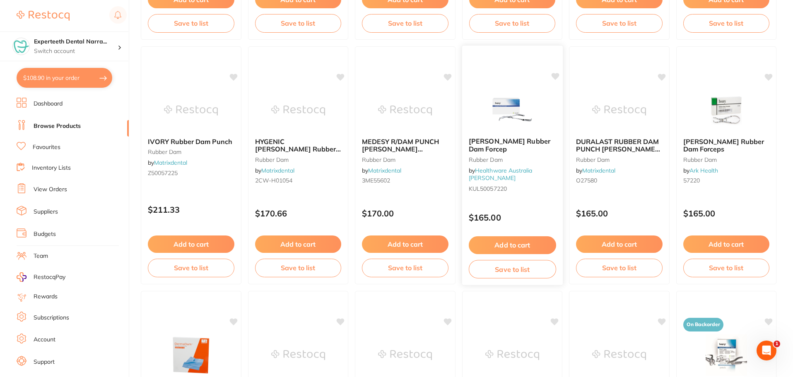
scroll to position [746, 0]
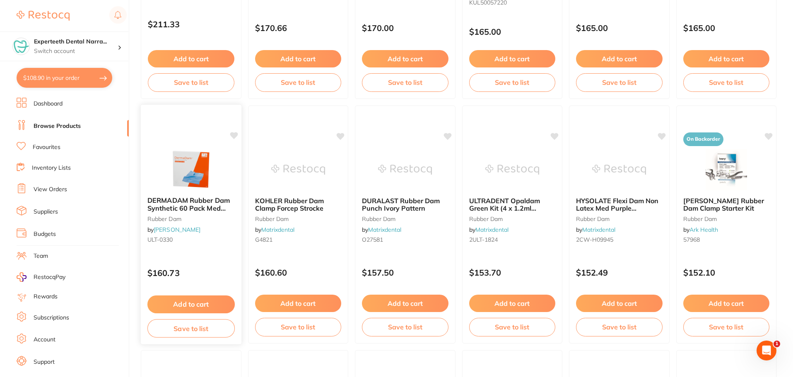
click at [218, 210] on span "DERMADAM Rubber Dam Synthetic 60 Pack Med 15cm x 15cm 0.20mm" at bounding box center [188, 208] width 82 height 24
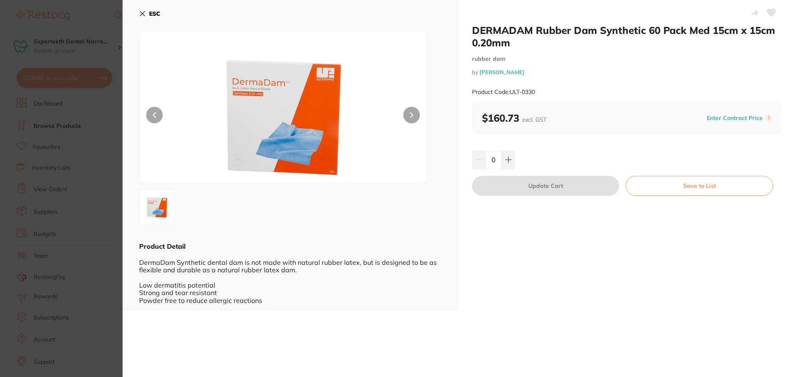
click at [315, 143] on img at bounding box center [283, 117] width 172 height 131
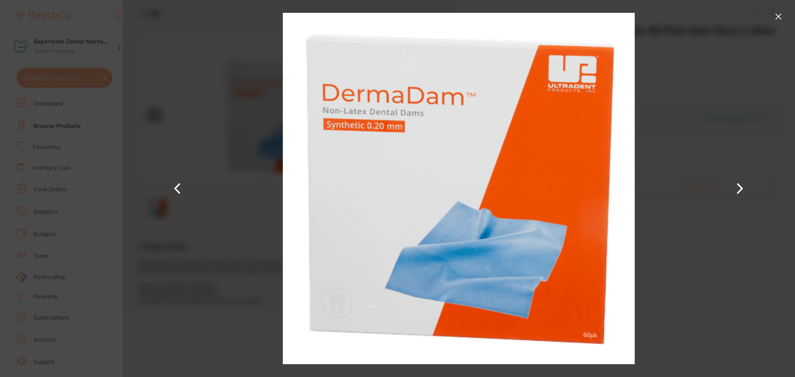
click at [780, 16] on button at bounding box center [778, 16] width 13 height 13
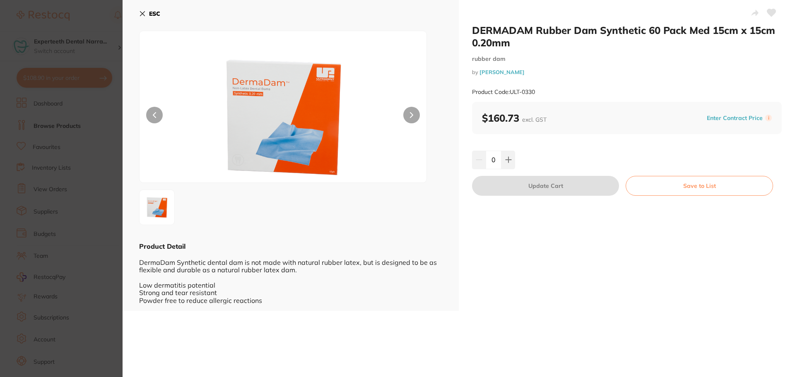
click at [143, 16] on icon at bounding box center [142, 13] width 7 height 7
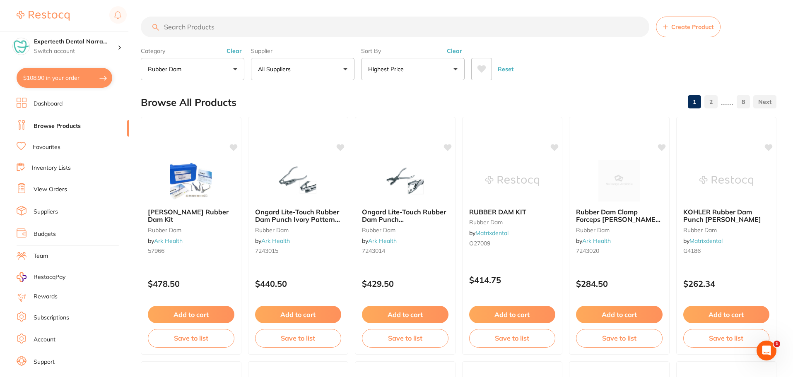
click at [230, 25] on input "search" at bounding box center [395, 27] width 509 height 21
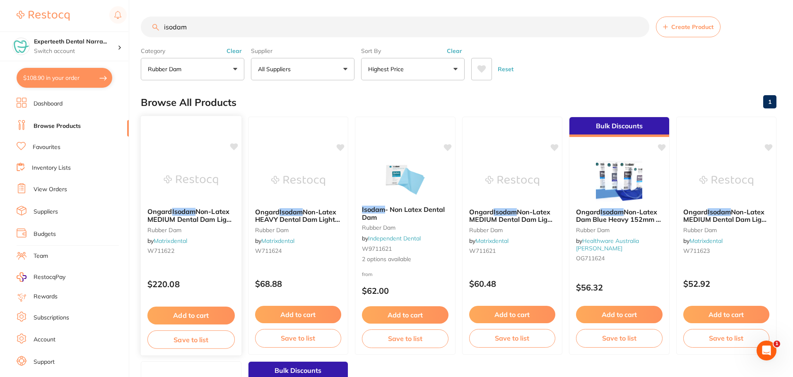
type input "isodam"
click at [179, 221] on span "Non-Latex MEDIUM Dental Dam Light Blue (80/pcs) 150x150mm" at bounding box center [190, 220] width 86 height 24
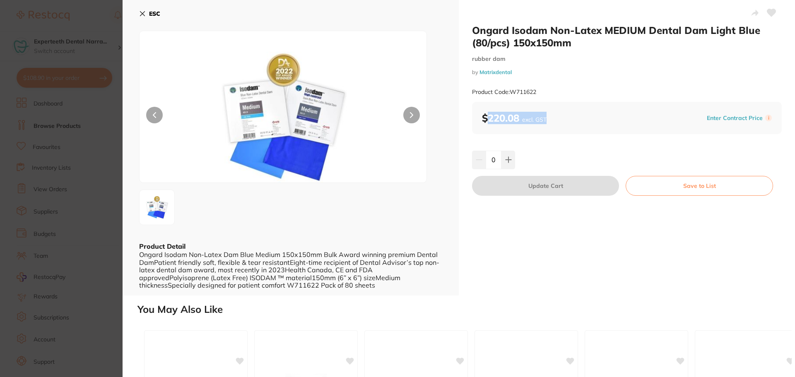
drag, startPoint x: 533, startPoint y: 123, endPoint x: 547, endPoint y: 125, distance: 14.2
click at [547, 125] on div "$220.08 excl. GST Enter Contract Price i" at bounding box center [627, 118] width 310 height 32
click at [545, 130] on div "$220.08 excl. GST Enter Contract Price i" at bounding box center [627, 118] width 310 height 32
click at [146, 11] on button "ESC" at bounding box center [149, 14] width 21 height 14
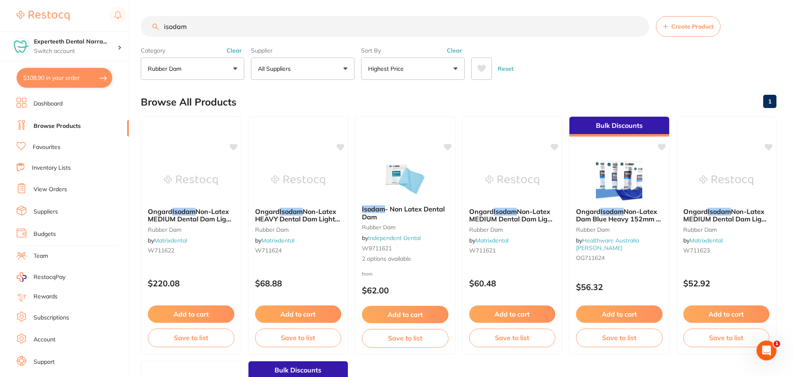
drag, startPoint x: 213, startPoint y: 30, endPoint x: 71, endPoint y: 16, distance: 143.2
click at [72, 16] on div "$108.90 Experteeth Dental Narra... Switch account Narrabri Dental Care Expertee…" at bounding box center [396, 188] width 793 height 377
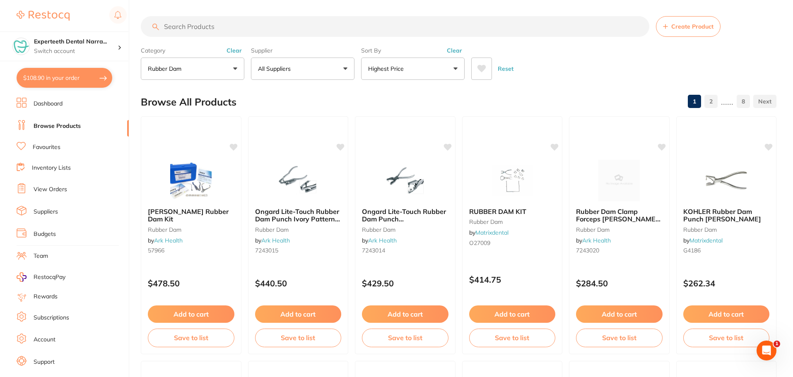
scroll to position [0, 0]
click at [205, 34] on input "search" at bounding box center [395, 27] width 509 height 21
type input "isodam"
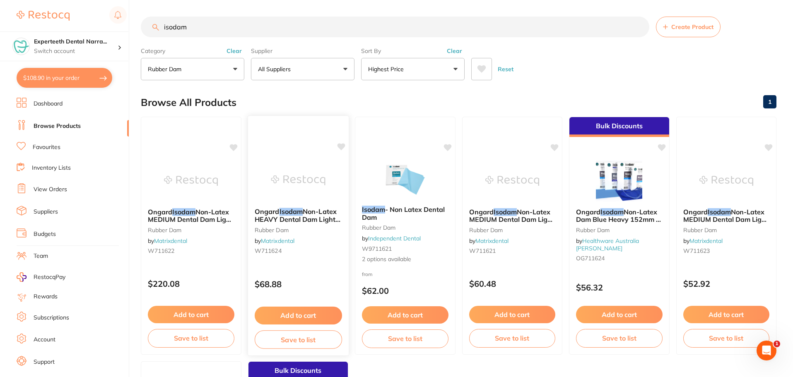
click at [316, 217] on span "Non-Latex HEAVY Dental Dam Light Blue (20/pcs) 150x150mm" at bounding box center [297, 220] width 86 height 24
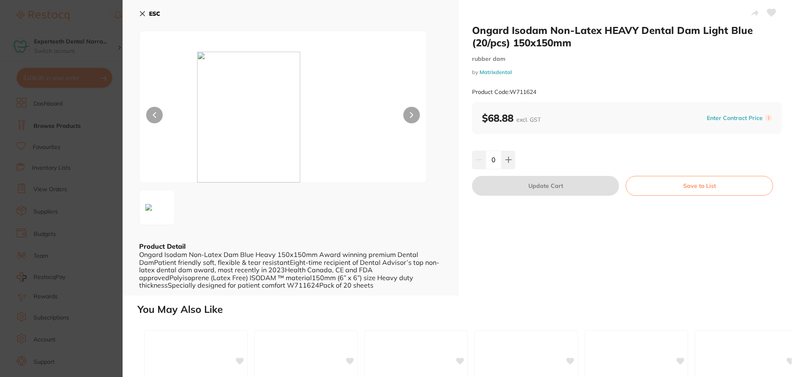
click at [147, 16] on button "ESC" at bounding box center [149, 14] width 21 height 14
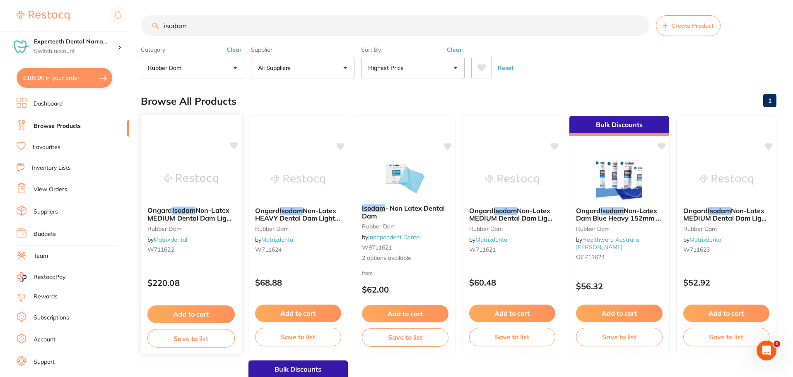
click at [216, 268] on div "Ongard Isodam Non-Latex MEDIUM Dental Dam Light Blue (80/pcs) 150x150mm rubber …" at bounding box center [190, 234] width 101 height 241
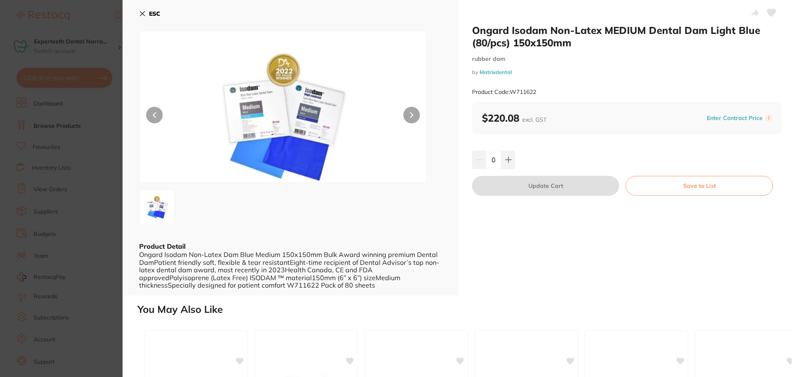
click at [154, 14] on b "ESC" at bounding box center [154, 13] width 11 height 7
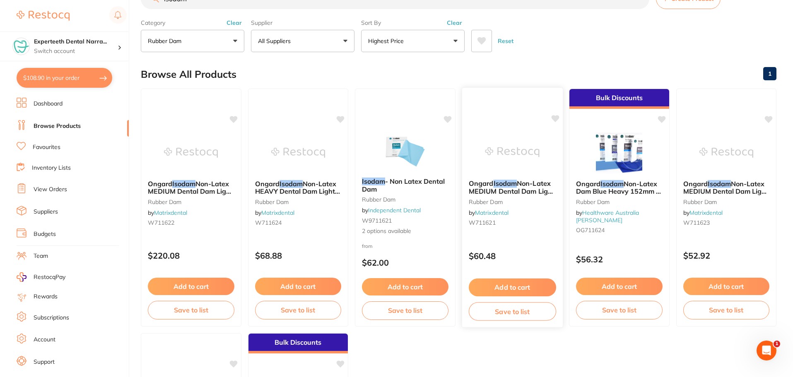
scroll to position [43, 0]
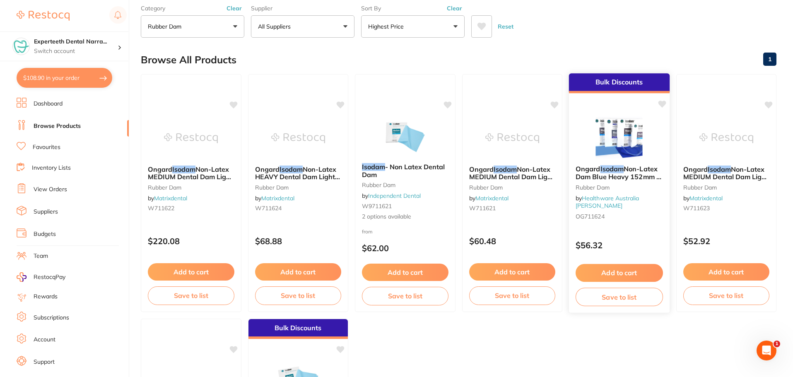
click at [627, 176] on span "Non-Latex Dam Blue Heavy 152mm x 152mm - 20/Box" at bounding box center [619, 177] width 86 height 24
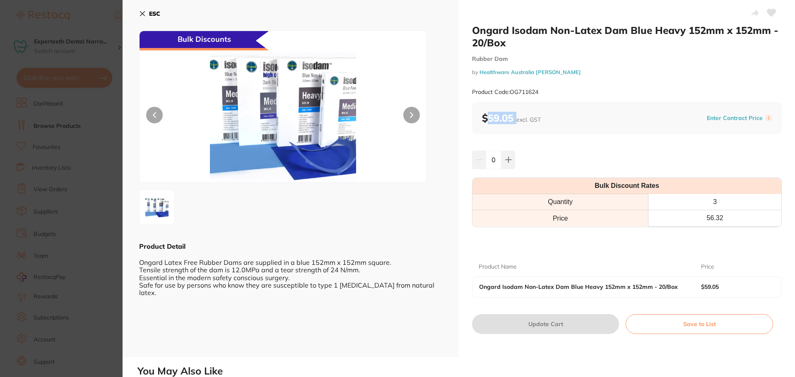
drag, startPoint x: 484, startPoint y: 121, endPoint x: 517, endPoint y: 120, distance: 32.3
click at [517, 120] on b "$59.05 excl. GST" at bounding box center [511, 118] width 59 height 12
click at [412, 116] on icon at bounding box center [411, 115] width 3 height 6
click at [87, 163] on section "Ongard Isodam Non-Latex Dam Blue Heavy 152mm x 152mm - 20/Box Rubber Dam by Hea…" at bounding box center [397, 188] width 795 height 377
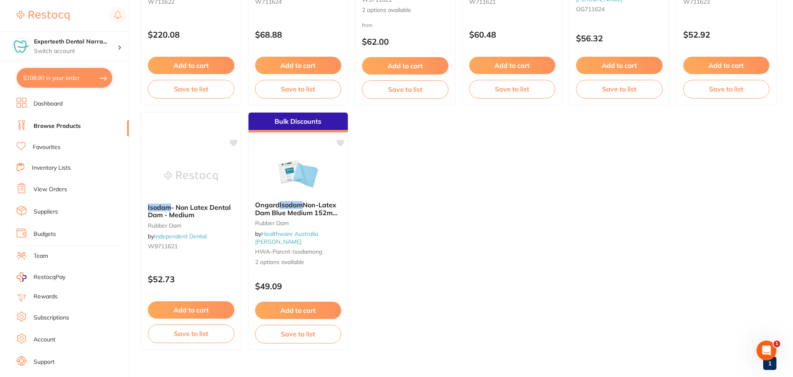
scroll to position [250, 0]
click at [332, 214] on span "Non-Latex Dam Blue Medium 152mm x 152mm" at bounding box center [296, 213] width 83 height 24
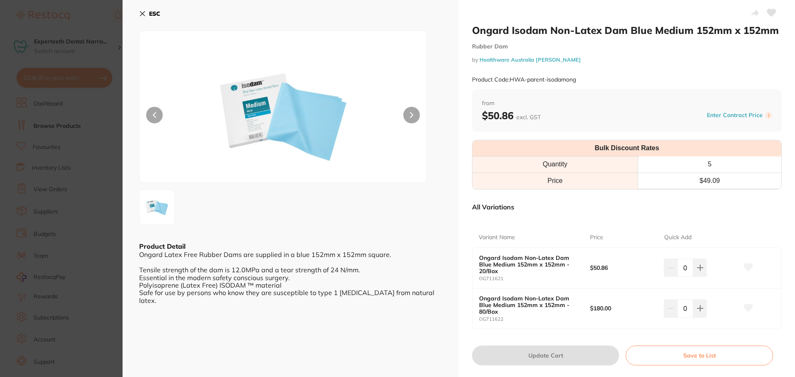
click at [149, 19] on button "ESC" at bounding box center [149, 14] width 21 height 14
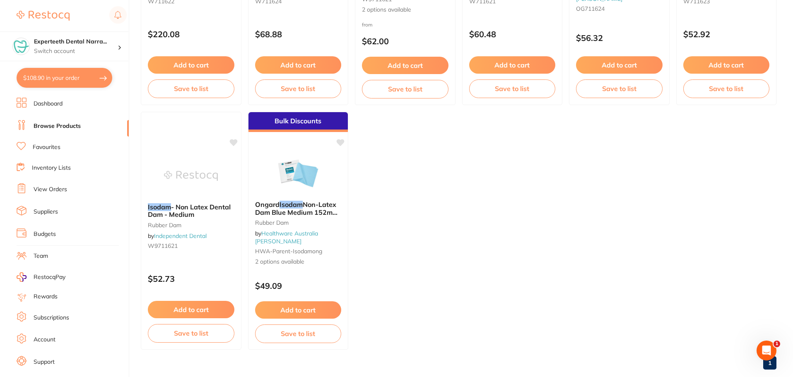
click at [306, 248] on span "HWA-parent-isodamong" at bounding box center [288, 251] width 67 height 7
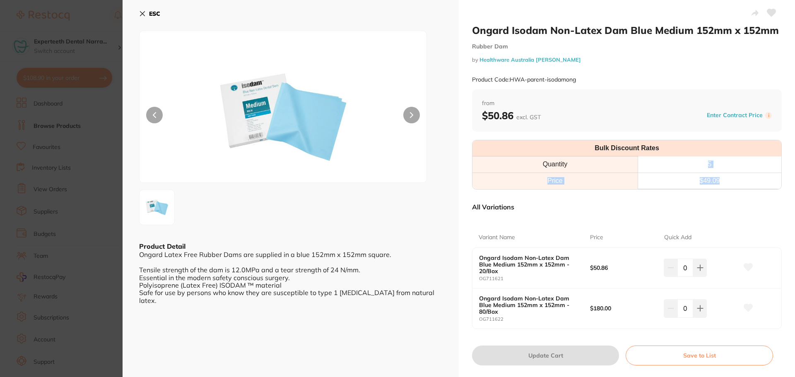
drag, startPoint x: 713, startPoint y: 176, endPoint x: 724, endPoint y: 188, distance: 15.9
click at [724, 188] on table "Bulk Discount Rates Quantity 5 Price $ 49.09" at bounding box center [627, 164] width 309 height 49
click at [724, 188] on td "$ 49.09" at bounding box center [710, 181] width 144 height 16
drag, startPoint x: 727, startPoint y: 182, endPoint x: 483, endPoint y: 116, distance: 252.0
click at [483, 116] on div "Ongard Isodam Non-Latex Dam Blue Medium 152mm x 152mm Rubber Dam by Healthware …" at bounding box center [627, 194] width 336 height 389
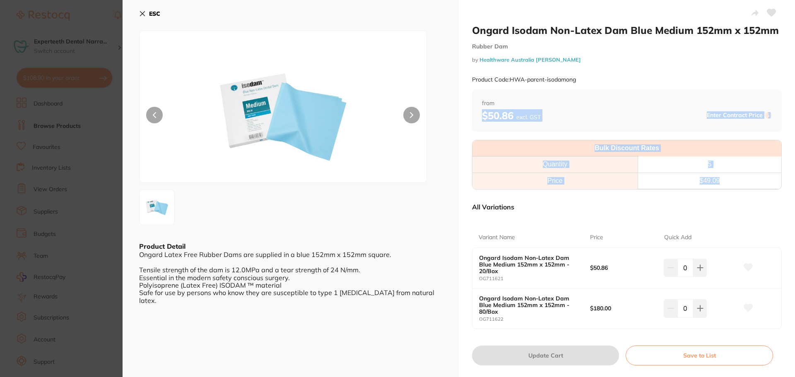
scroll to position [41, 0]
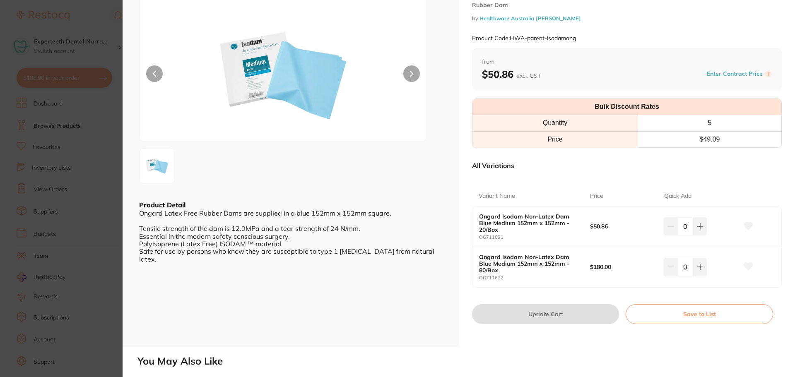
click at [703, 156] on div "All Variations" at bounding box center [627, 166] width 310 height 22
drag, startPoint x: 719, startPoint y: 139, endPoint x: 478, endPoint y: 75, distance: 249.5
click at [478, 75] on div "Ongard Isodam Non-Latex Dam Blue Medium 152mm x 152mm Rubber Dam by Healthware …" at bounding box center [627, 153] width 336 height 389
click at [586, 120] on th "Quantity" at bounding box center [555, 123] width 165 height 16
click at [700, 227] on icon at bounding box center [700, 226] width 5 height 5
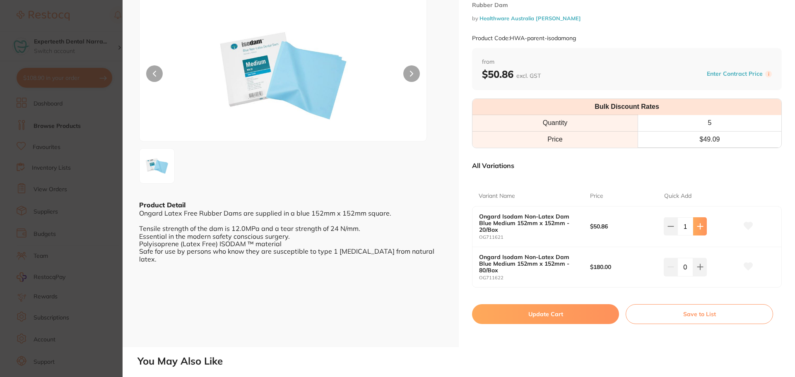
click at [700, 227] on icon at bounding box center [700, 226] width 5 height 5
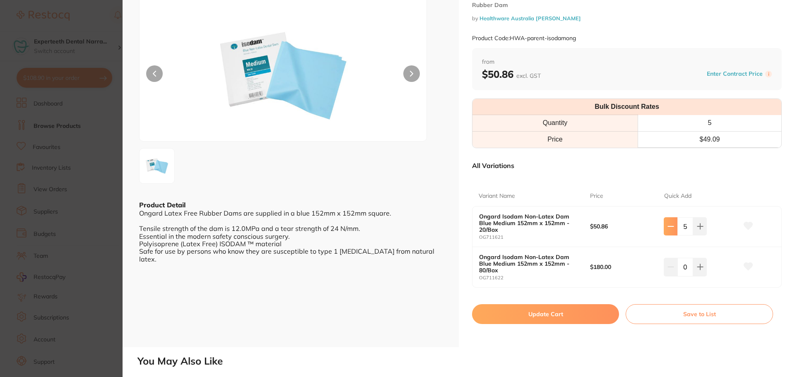
click at [669, 228] on icon at bounding box center [671, 226] width 7 height 7
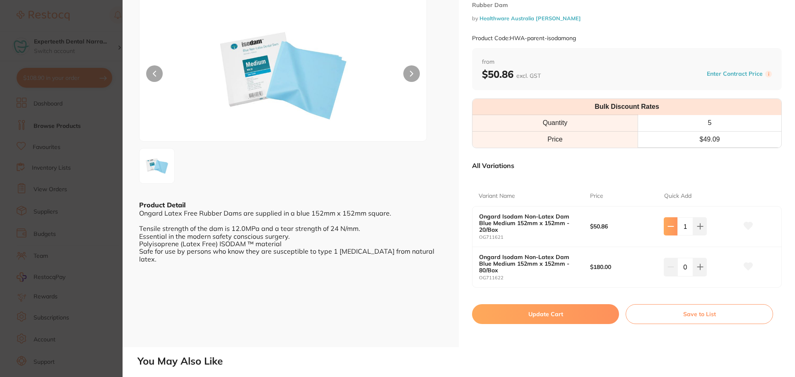
type input "0"
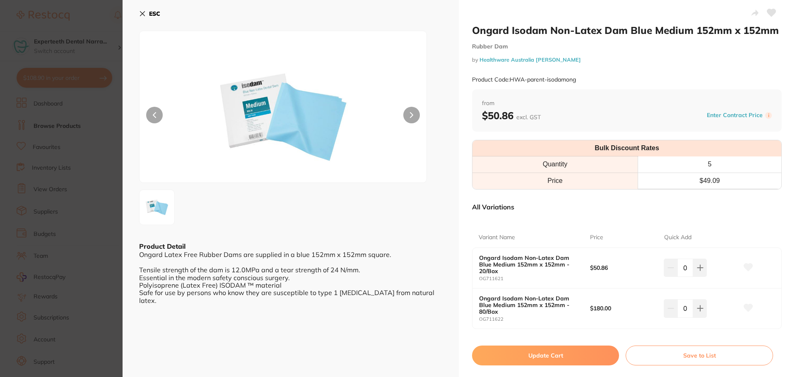
click at [3, 149] on section "Ongard Isodam Non-Latex Dam Blue Medium 152mm x 152mm Rubber Dam by Healthware …" at bounding box center [397, 188] width 795 height 377
